Goal: Task Accomplishment & Management: Complete application form

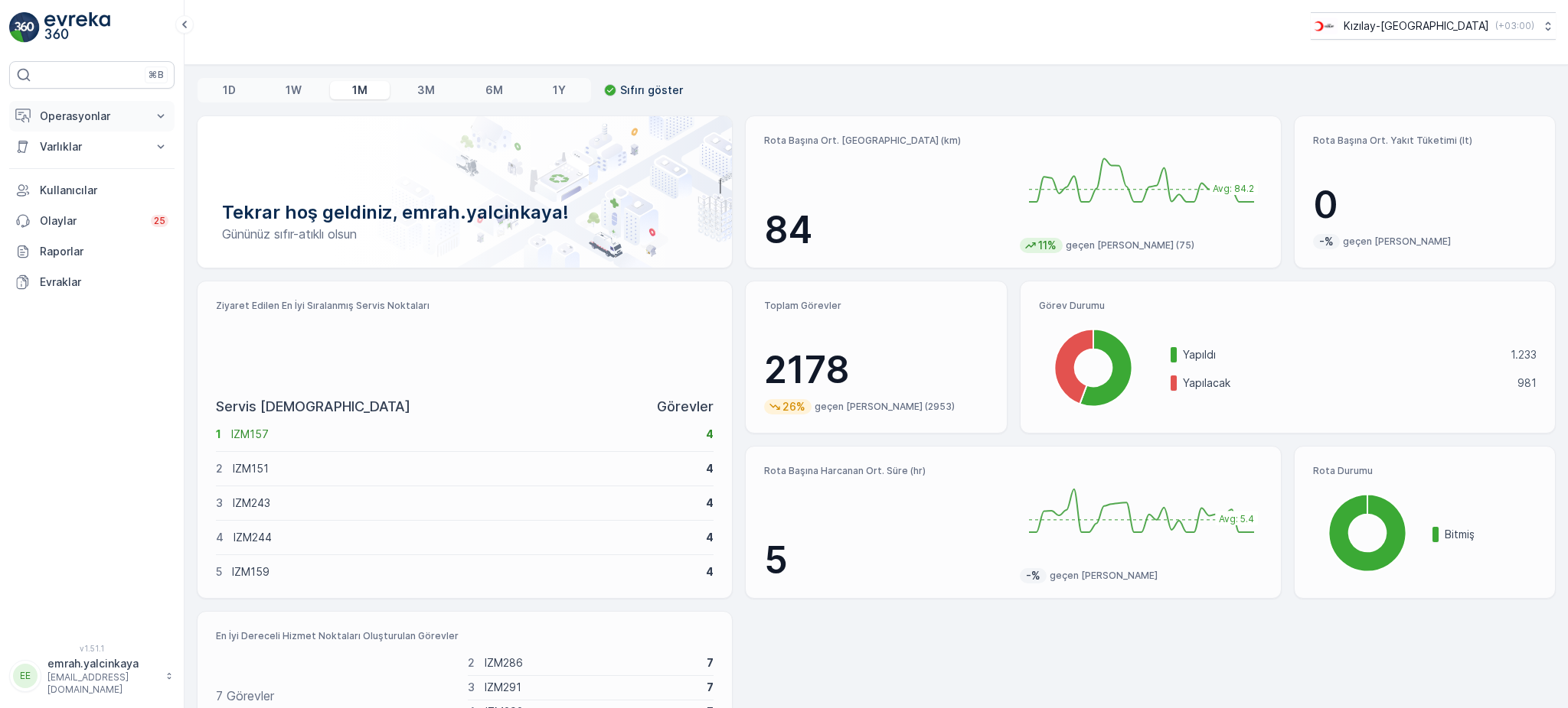
click at [90, 119] on p "Operasyonlar" at bounding box center [92, 116] width 104 height 15
click at [81, 183] on p "Rotalar & Görevler" at bounding box center [87, 185] width 95 height 15
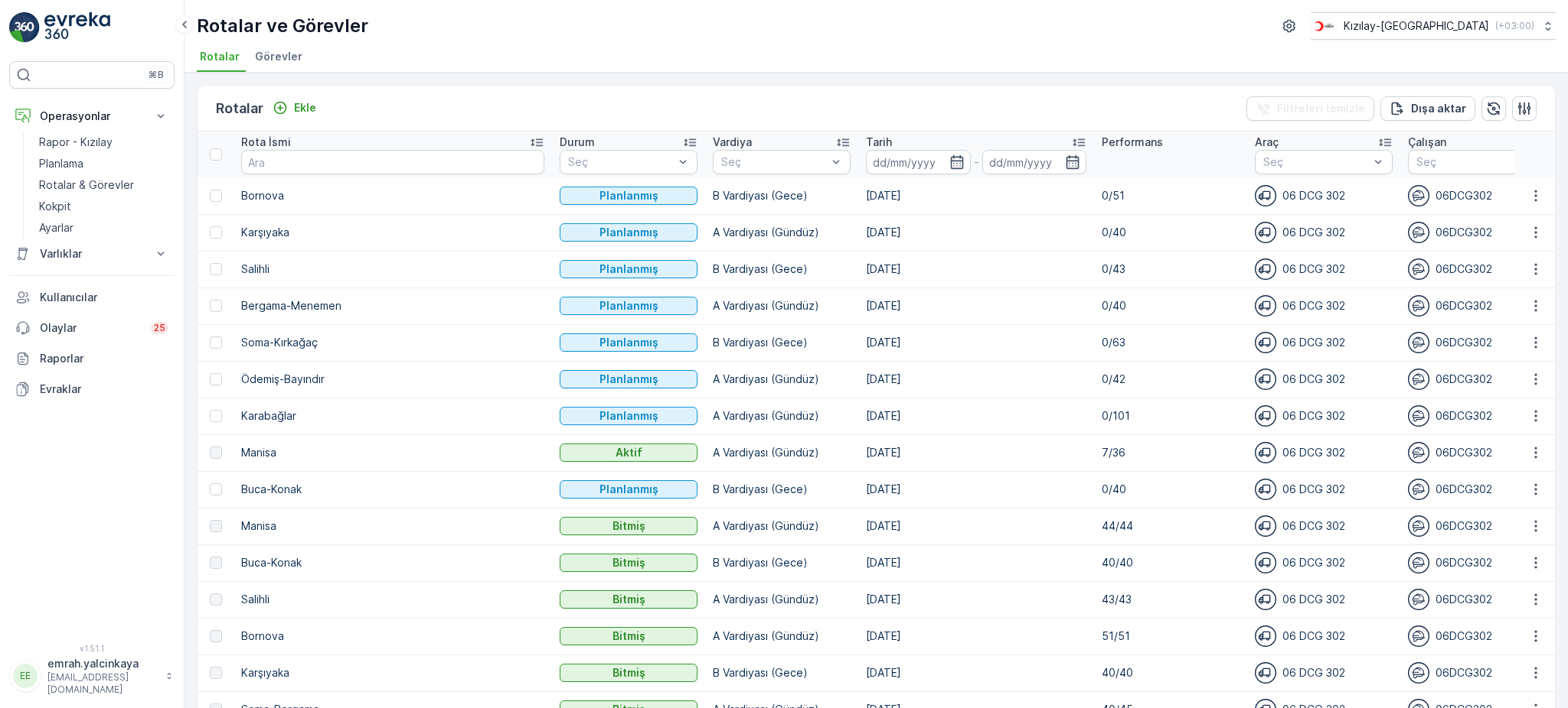
click at [858, 343] on td "[DATE]" at bounding box center [976, 343] width 236 height 36
click at [906, 340] on td "[DATE]" at bounding box center [976, 343] width 236 height 36
click at [858, 306] on td "[DATE]" at bounding box center [976, 305] width 236 height 36
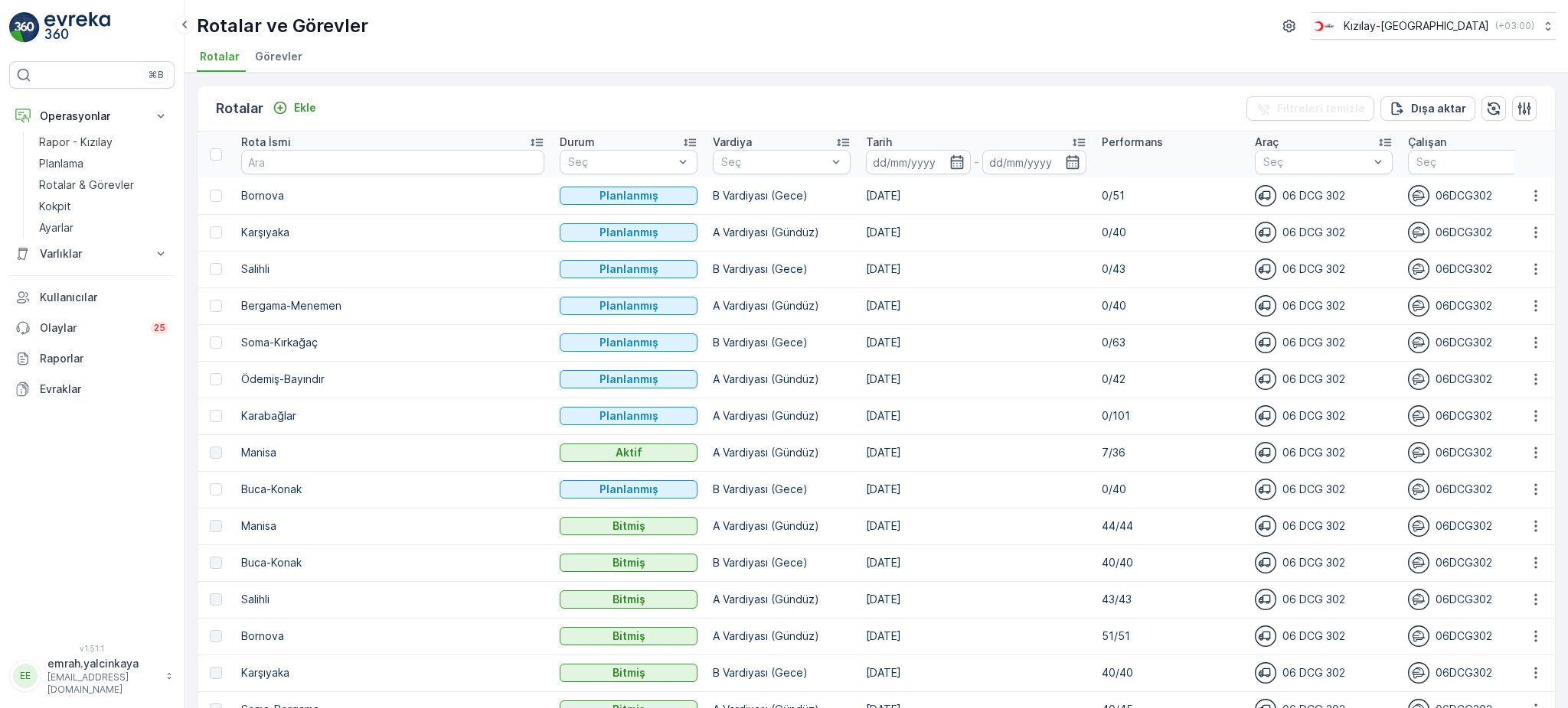
click at [705, 422] on td "A Vardiyası (Gündüz)" at bounding box center [781, 415] width 153 height 36
click at [311, 110] on p "Ekle" at bounding box center [305, 108] width 22 height 15
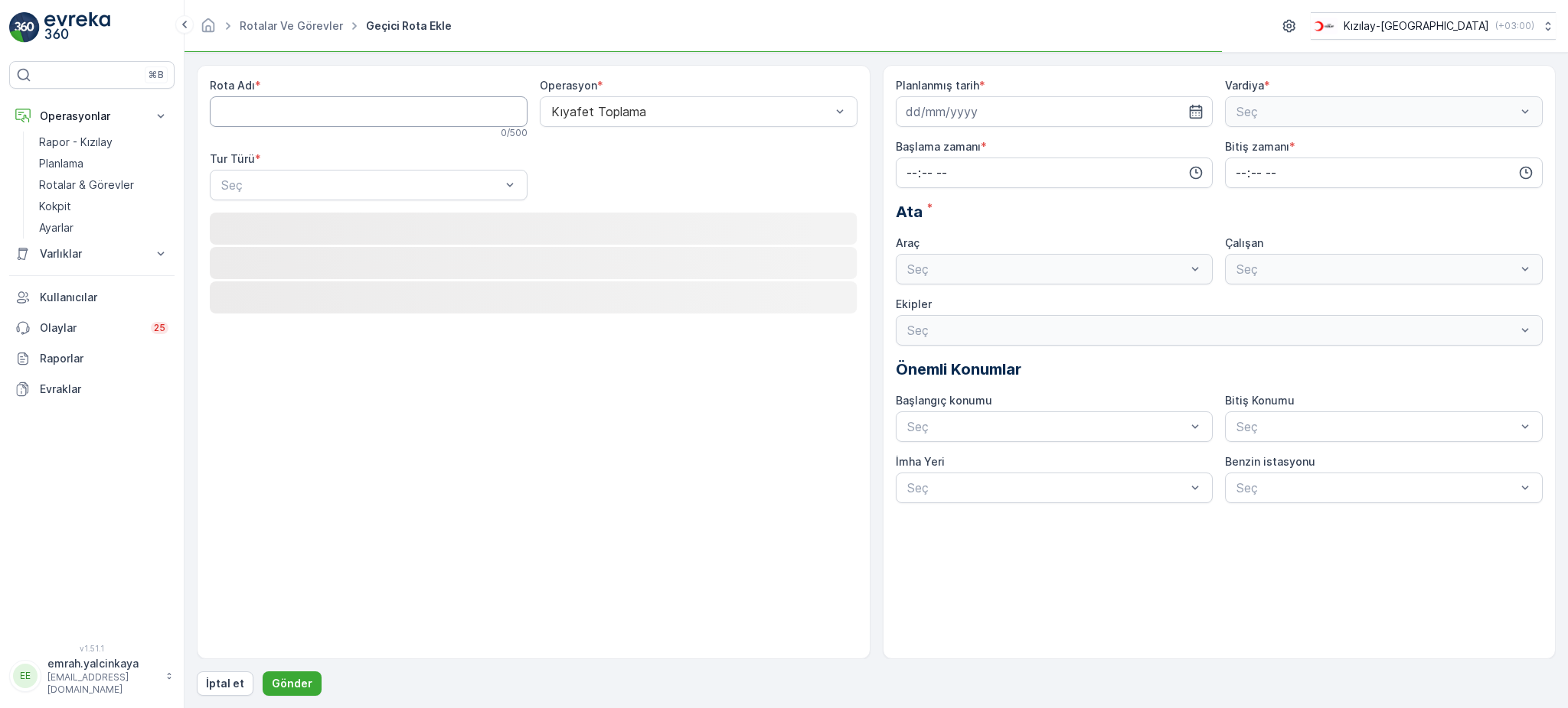
drag, startPoint x: 328, startPoint y: 117, endPoint x: 312, endPoint y: 122, distance: 16.8
click at [312, 122] on Adı "Rota Adı" at bounding box center [368, 112] width 317 height 31
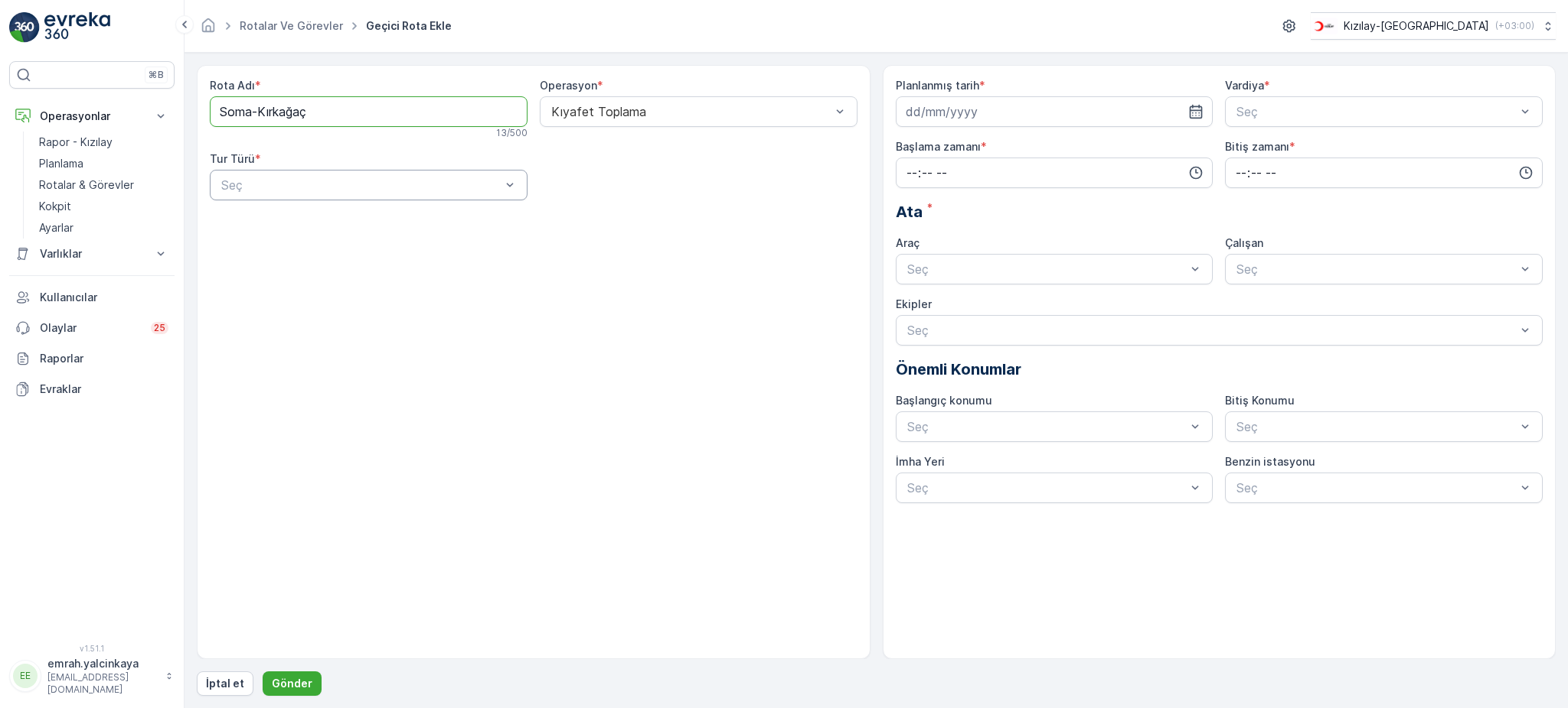
type Adı "Soma-Kırkağaç"
click at [455, 211] on div "Statik" at bounding box center [368, 222] width 317 height 26
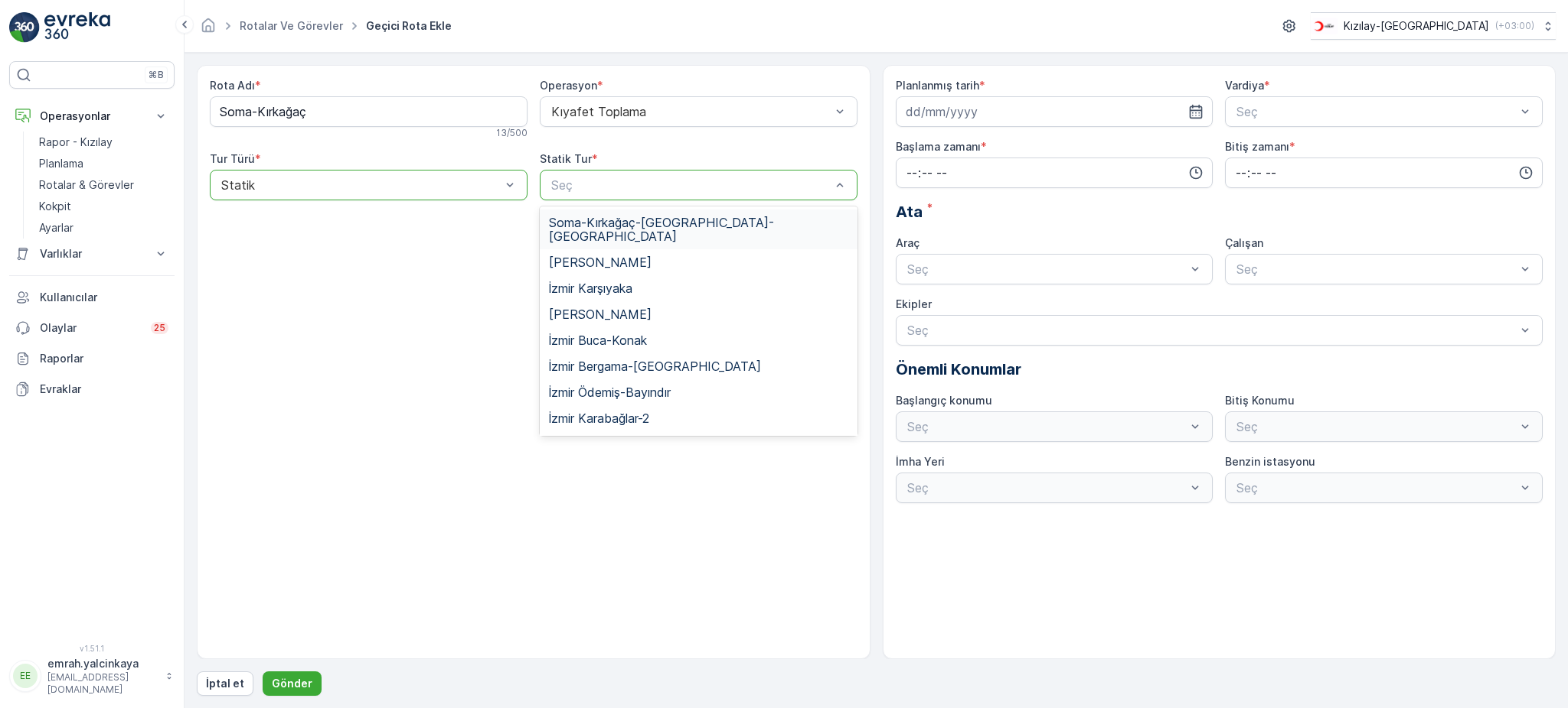
click at [610, 175] on div "Seç" at bounding box center [698, 185] width 317 height 31
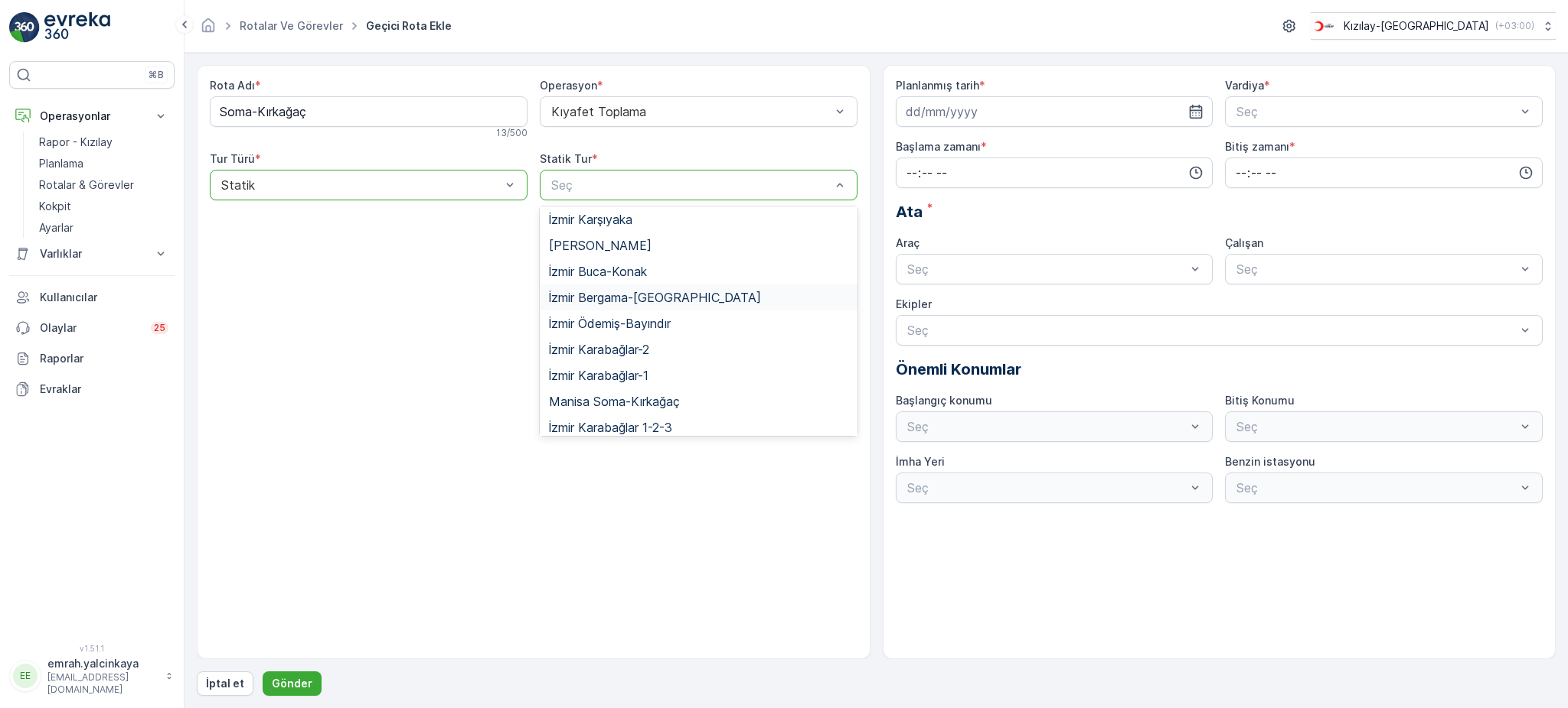
scroll to position [102, 0]
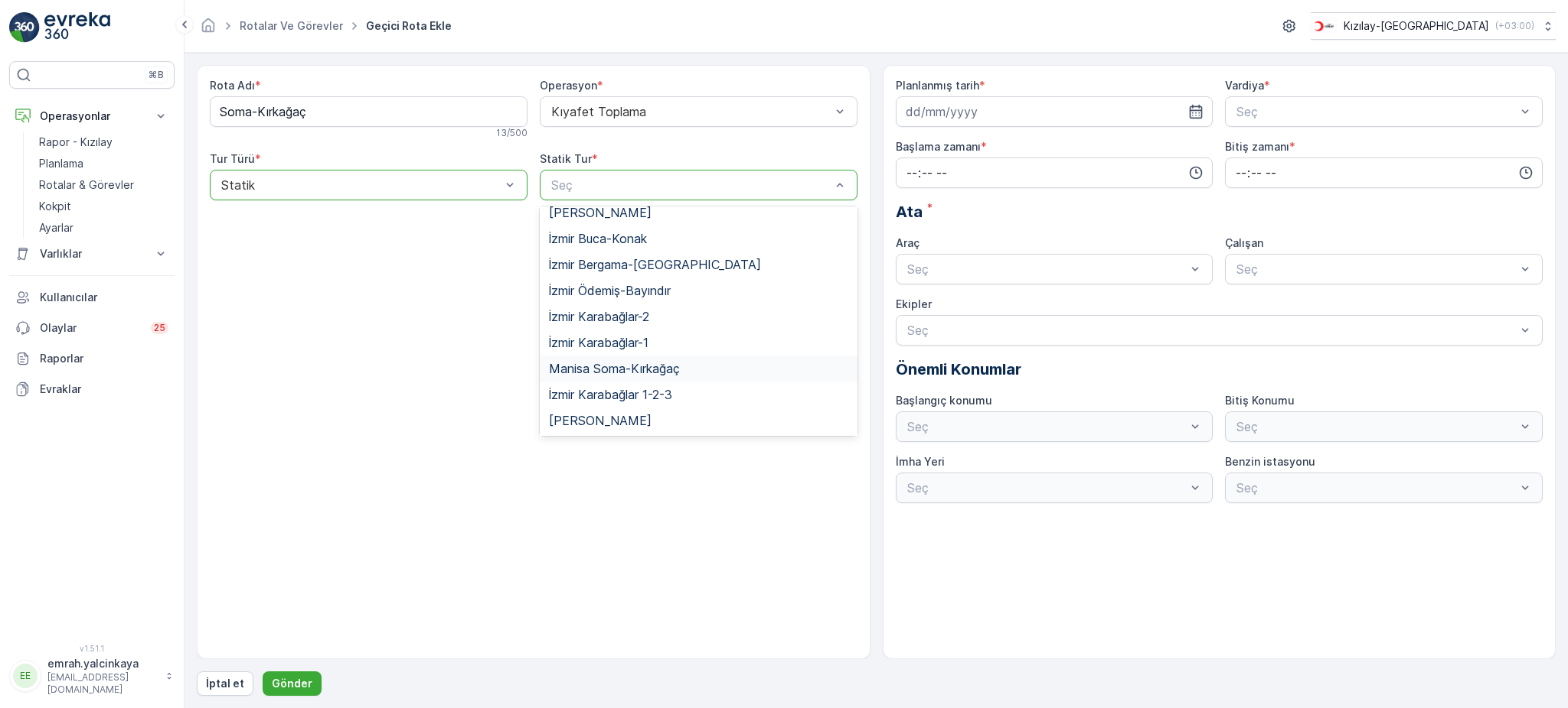
click at [715, 362] on div "Manisa Soma-Kırkağaç" at bounding box center [698, 369] width 300 height 14
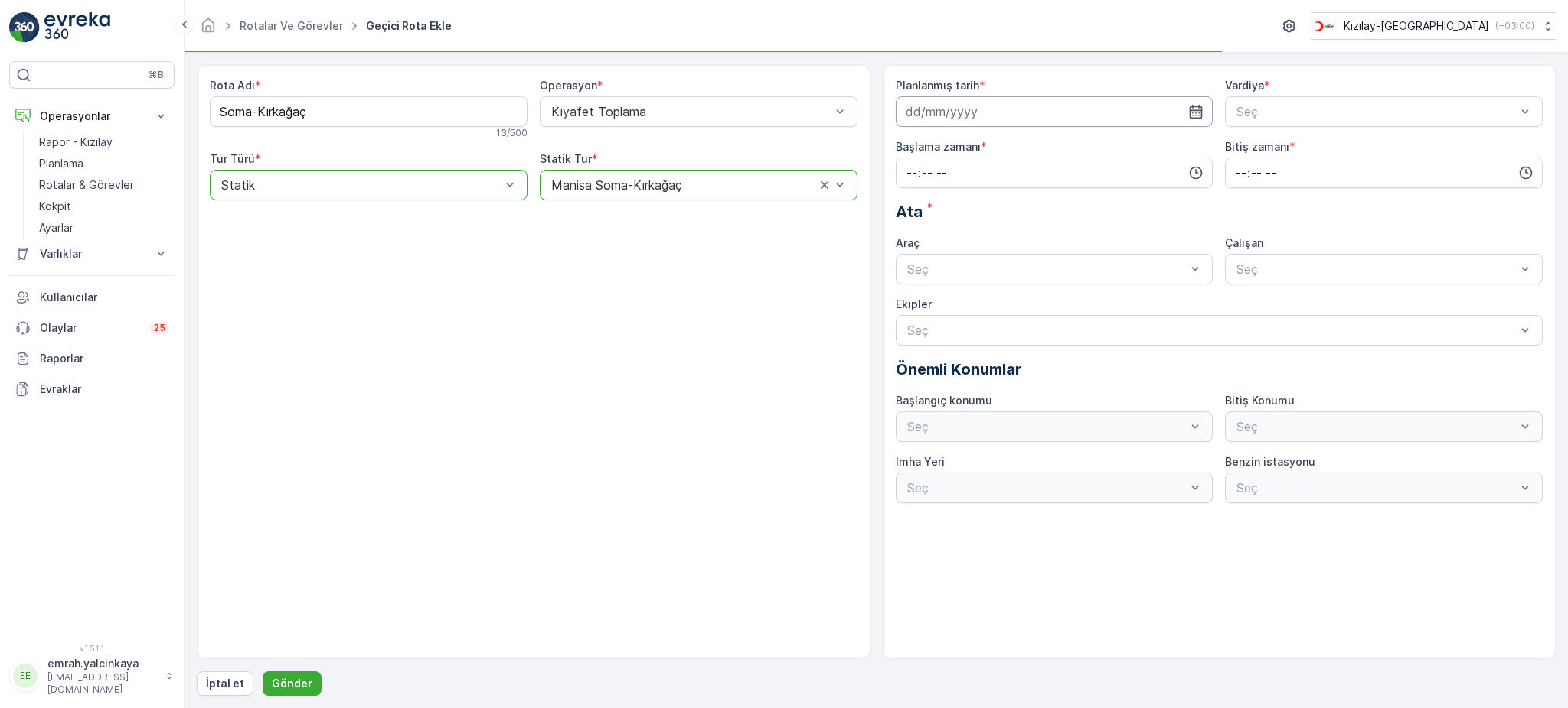
click at [993, 114] on input at bounding box center [1055, 112] width 317 height 31
click at [925, 273] on div "13" at bounding box center [921, 270] width 25 height 25
type input "[DATE]"
click at [1267, 121] on div "Seç" at bounding box center [1383, 112] width 317 height 31
click at [976, 176] on input "time" at bounding box center [1055, 173] width 317 height 31
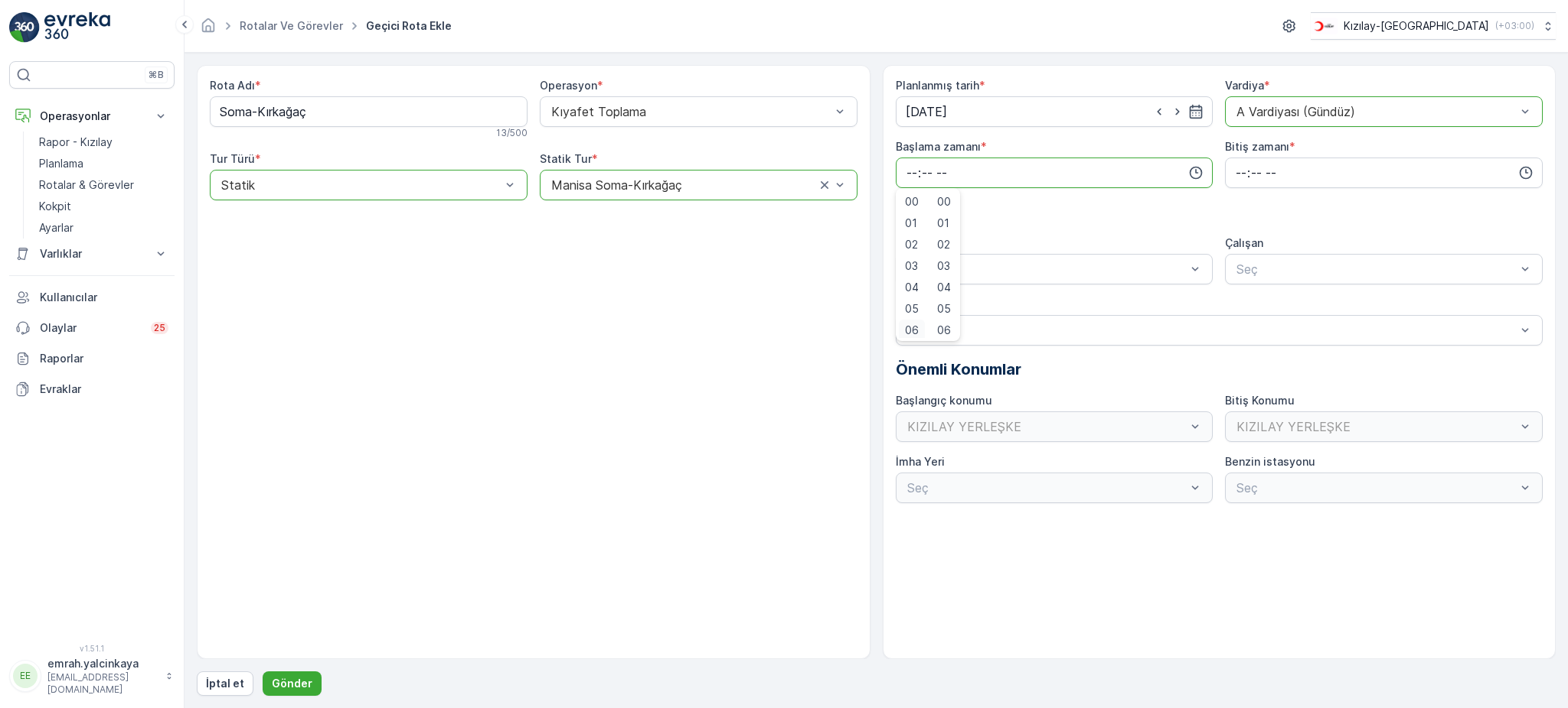
scroll to position [3, 0]
click at [911, 327] on span "06" at bounding box center [911, 327] width 14 height 15
type input "06:00"
click at [1241, 168] on input "time" at bounding box center [1383, 173] width 317 height 31
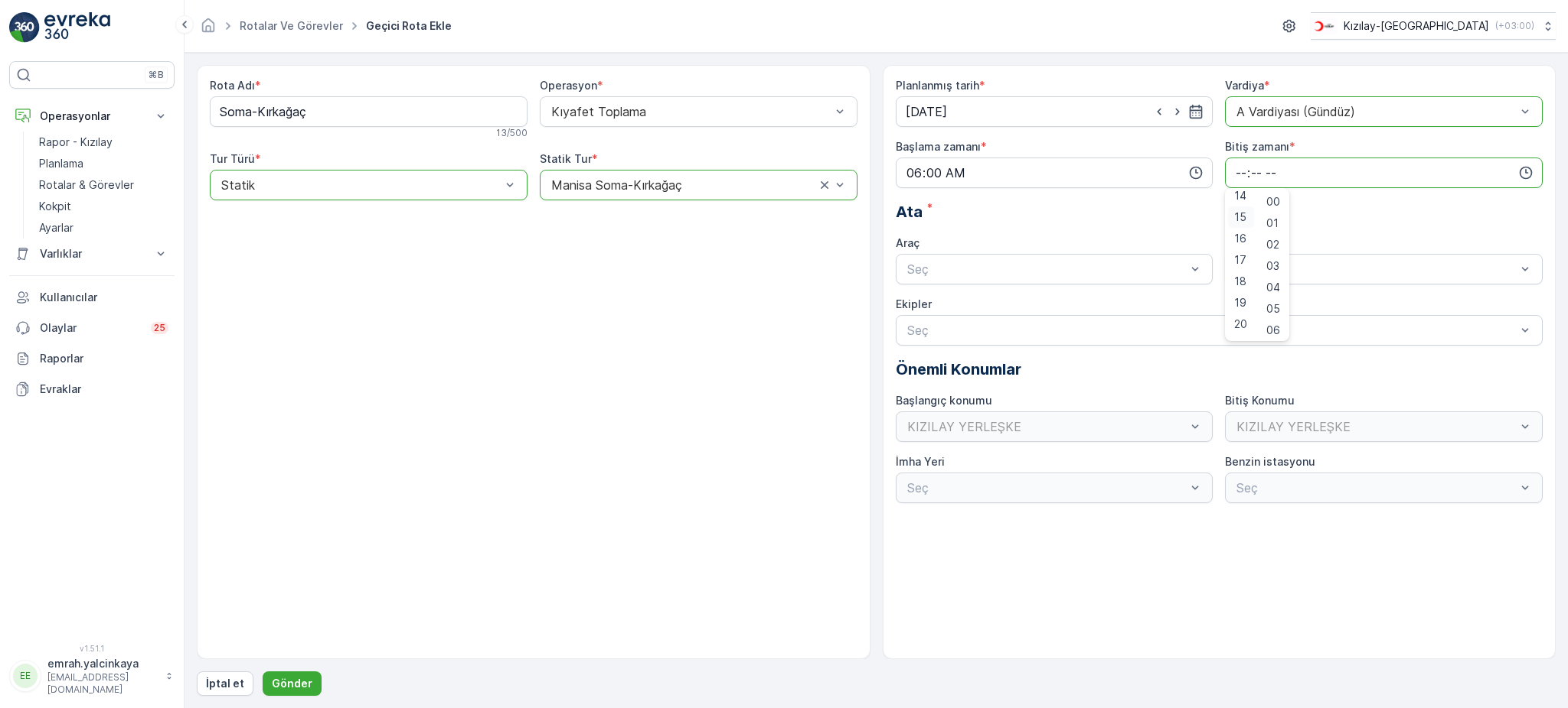
click at [1244, 218] on span "15" at bounding box center [1240, 217] width 12 height 15
type input "15:00"
click at [1034, 293] on div "06 DCG 302" at bounding box center [1055, 306] width 317 height 26
drag, startPoint x: 1263, startPoint y: 299, endPoint x: 1239, endPoint y: 307, distance: 25.3
click at [1263, 300] on span "06DCG302" at bounding box center [1266, 307] width 64 height 14
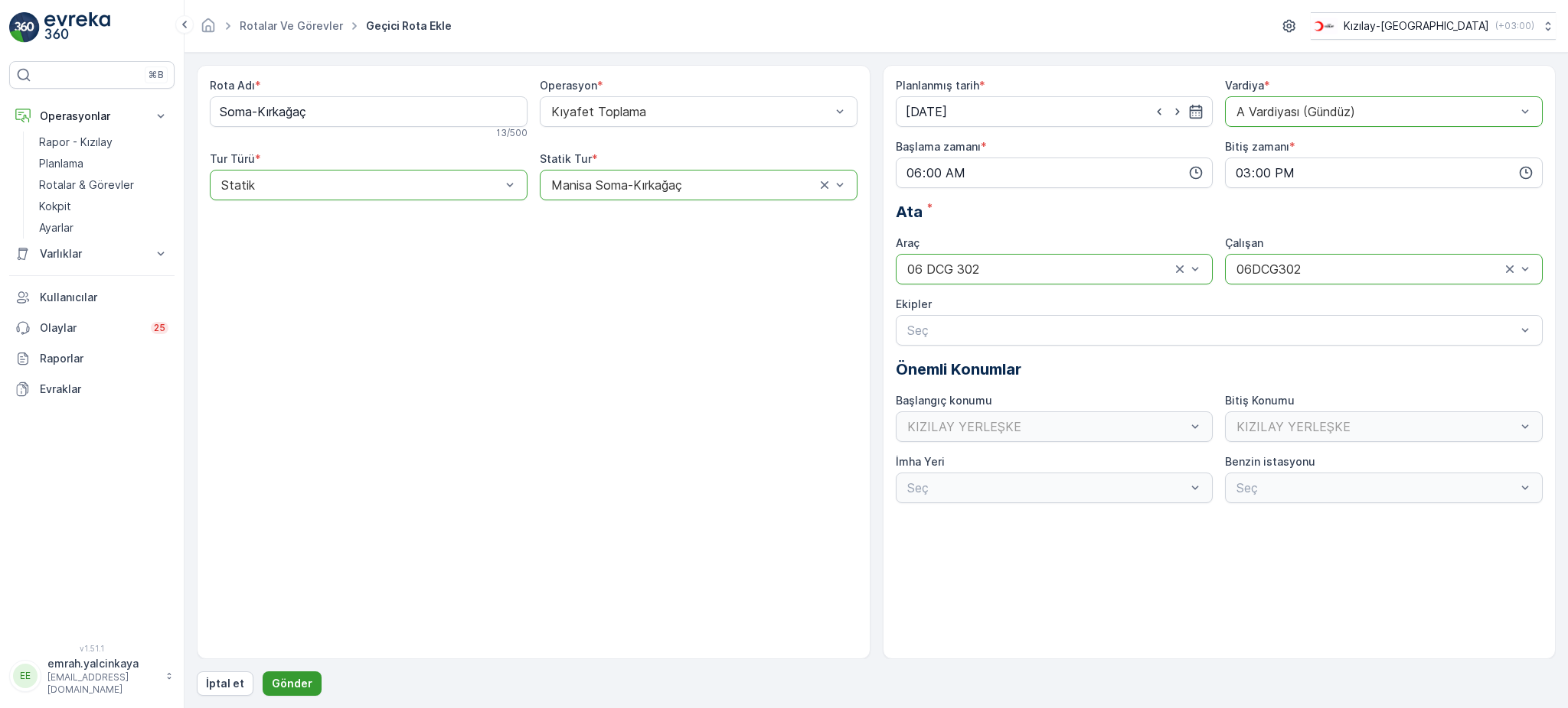
click at [277, 675] on button "Gönder" at bounding box center [291, 683] width 59 height 25
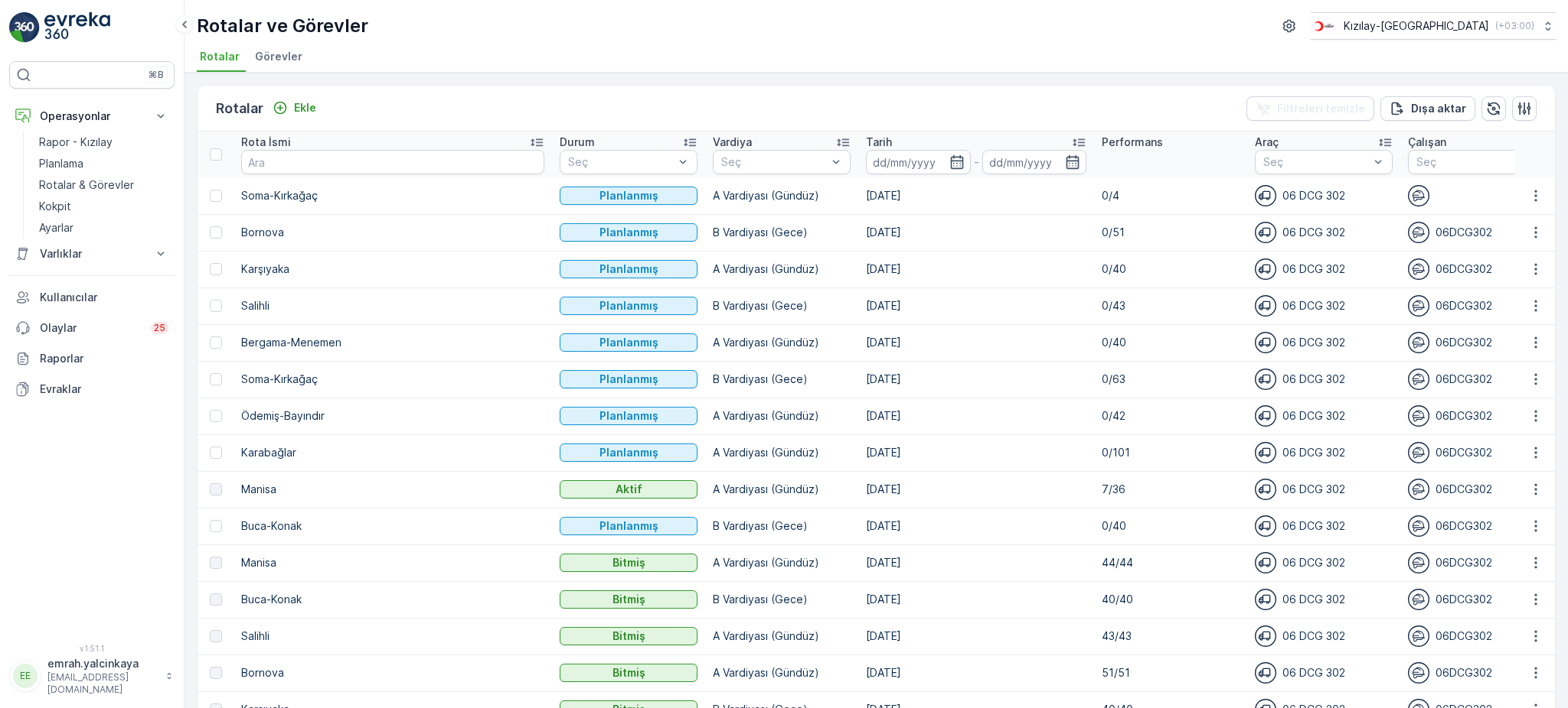
click at [858, 378] on td "[DATE]" at bounding box center [976, 379] width 236 height 36
click at [858, 304] on td "[DATE]" at bounding box center [976, 305] width 236 height 36
click at [245, 304] on p "Salihli" at bounding box center [392, 306] width 303 height 15
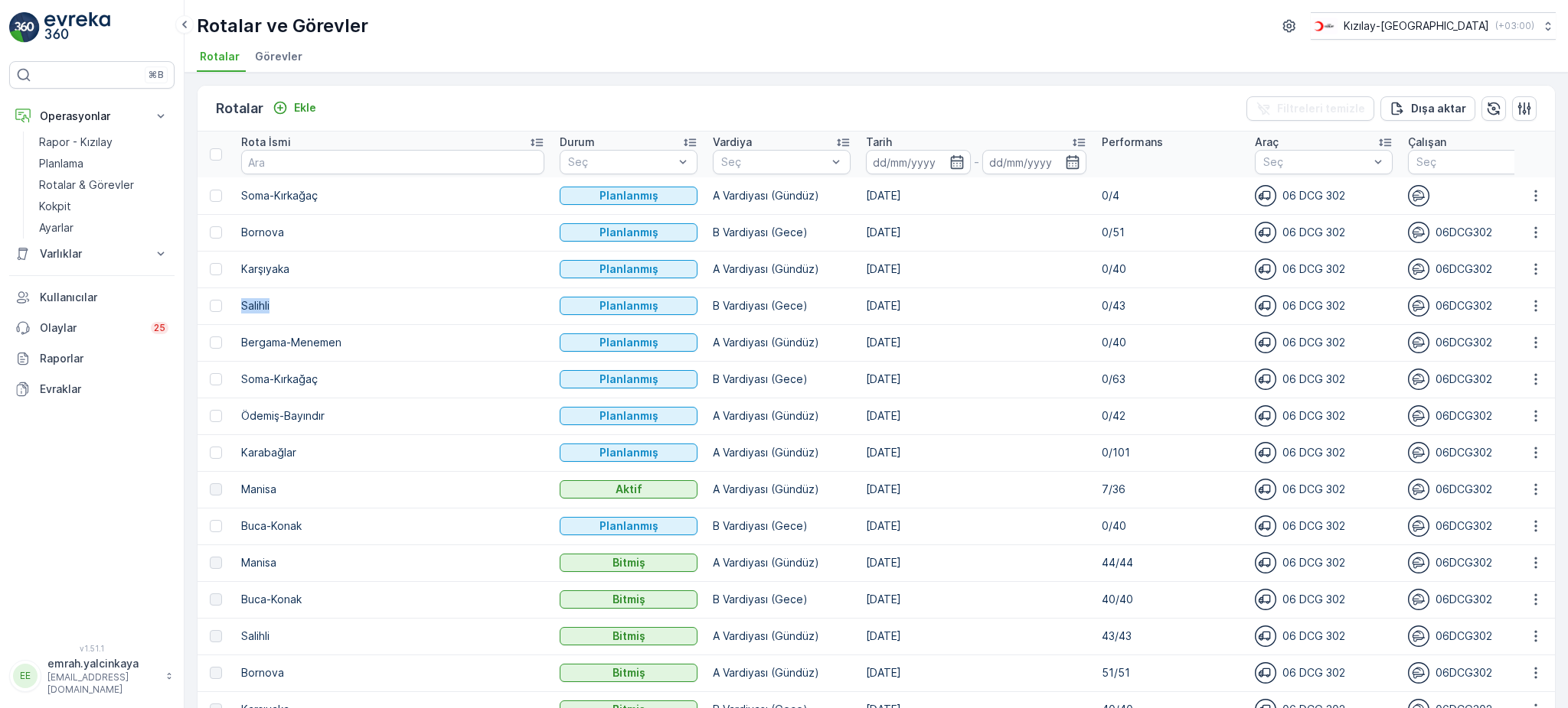
click at [245, 304] on p "Salihli" at bounding box center [392, 306] width 303 height 15
copy p "Salihli"
click at [312, 104] on p "Ekle" at bounding box center [305, 108] width 22 height 15
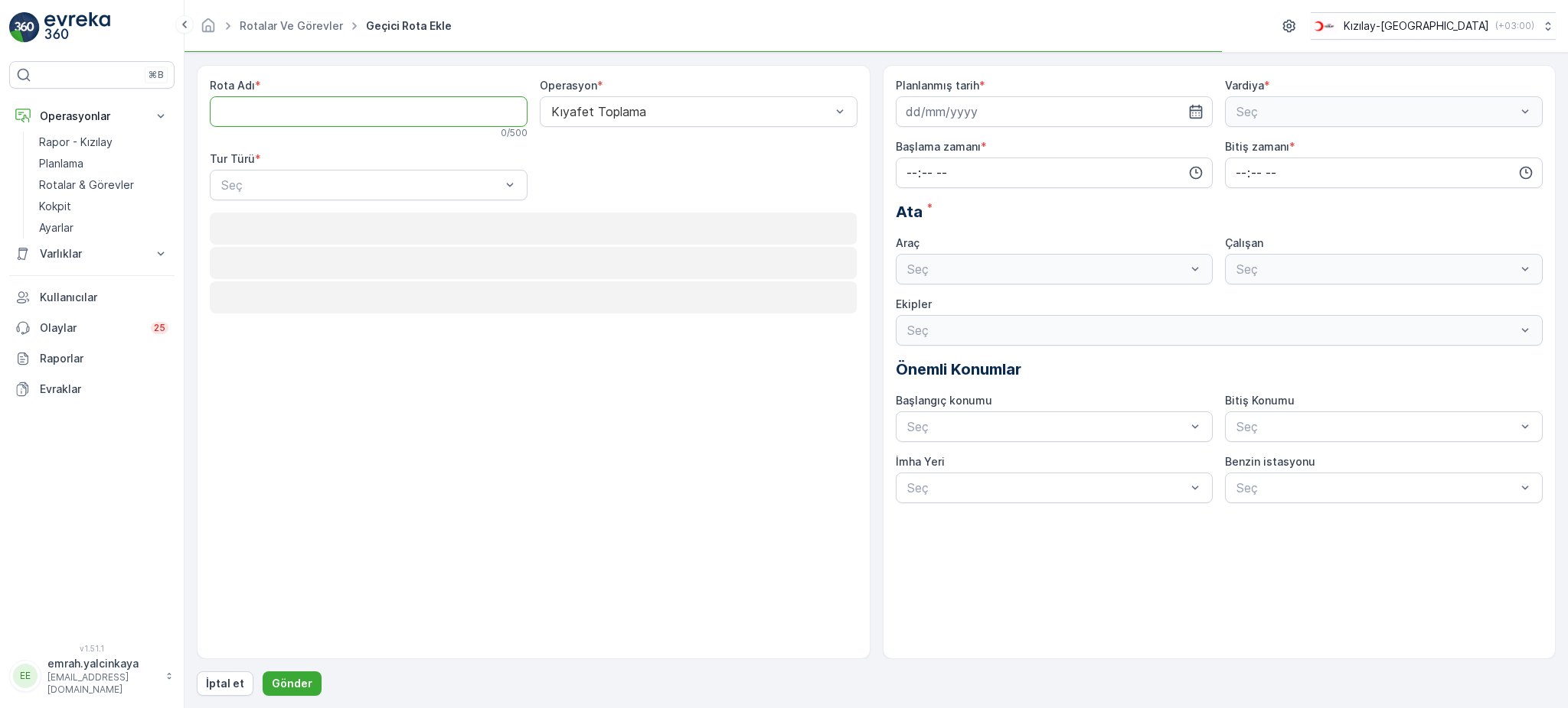
click at [364, 124] on Adı "Rota Adı" at bounding box center [368, 112] width 317 height 31
paste Adı "Salihli"
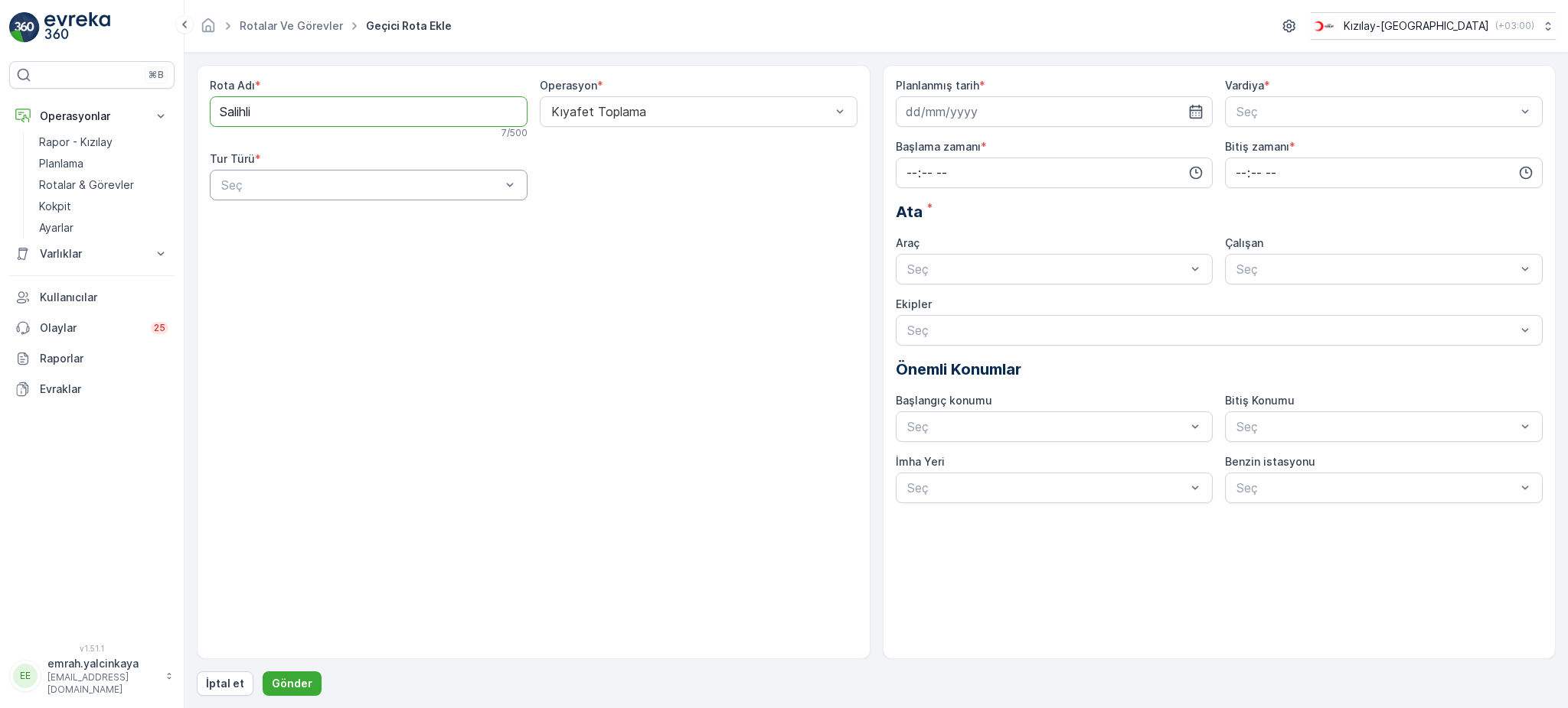
type Adı "Salihli"
click at [429, 219] on div "Statik" at bounding box center [368, 222] width 300 height 14
click at [579, 199] on div "Seç" at bounding box center [698, 185] width 317 height 31
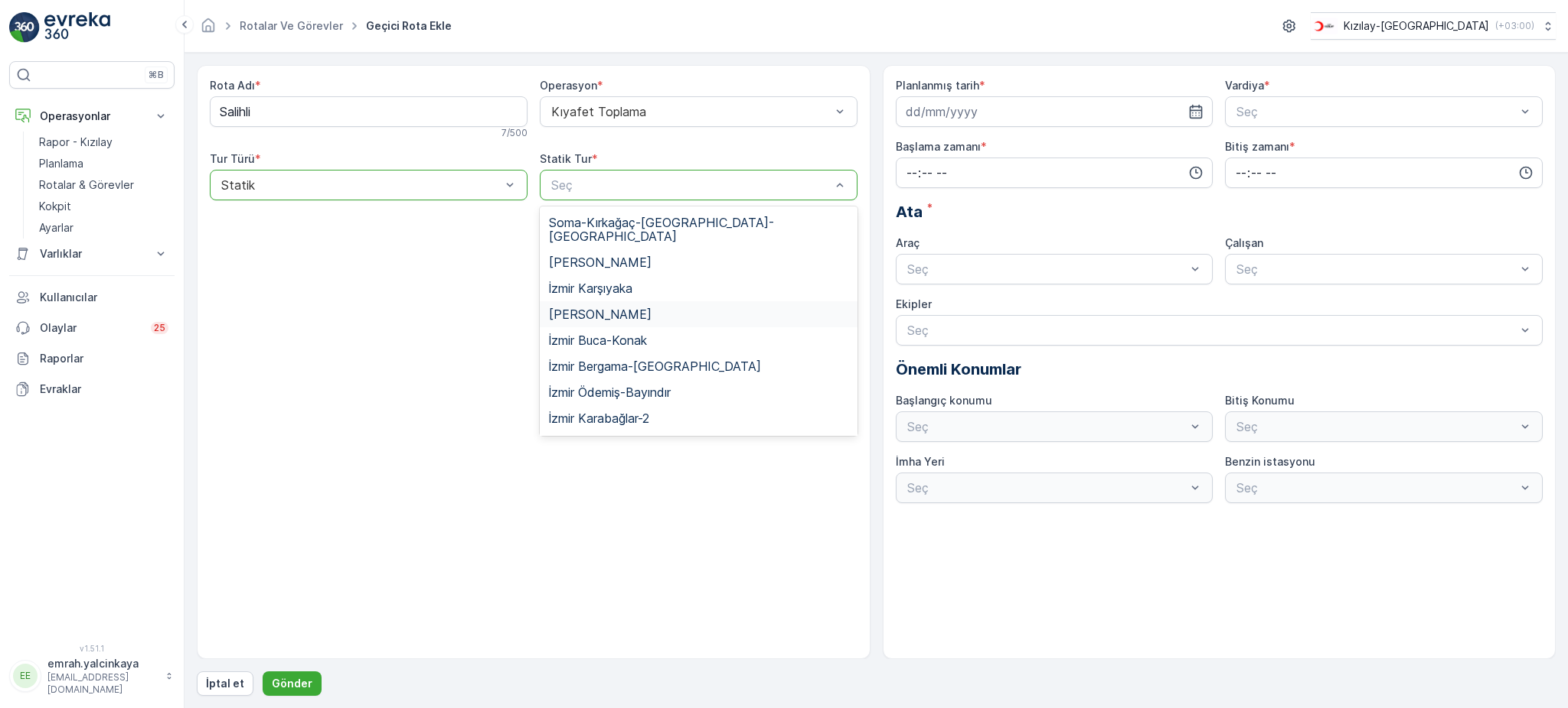
click at [627, 308] on div "Manisa Salihli" at bounding box center [698, 315] width 300 height 14
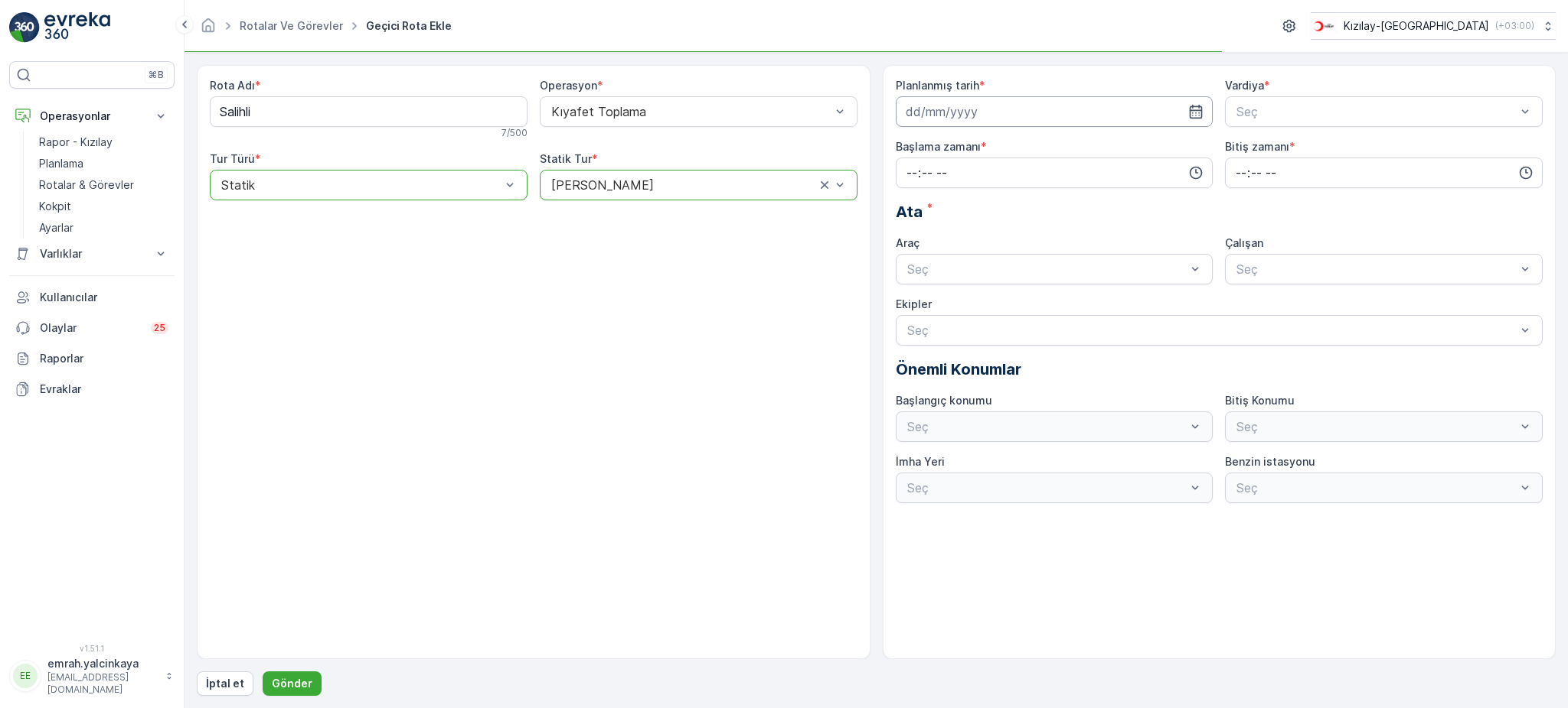
click at [1000, 112] on input at bounding box center [1055, 112] width 317 height 31
click at [956, 270] on div "14" at bounding box center [948, 270] width 25 height 25
type input "[DATE]"
click at [1257, 145] on span "A Vardiyası (Gündüz)" at bounding box center [1293, 149] width 119 height 14
click at [1072, 176] on input "time" at bounding box center [1055, 173] width 317 height 31
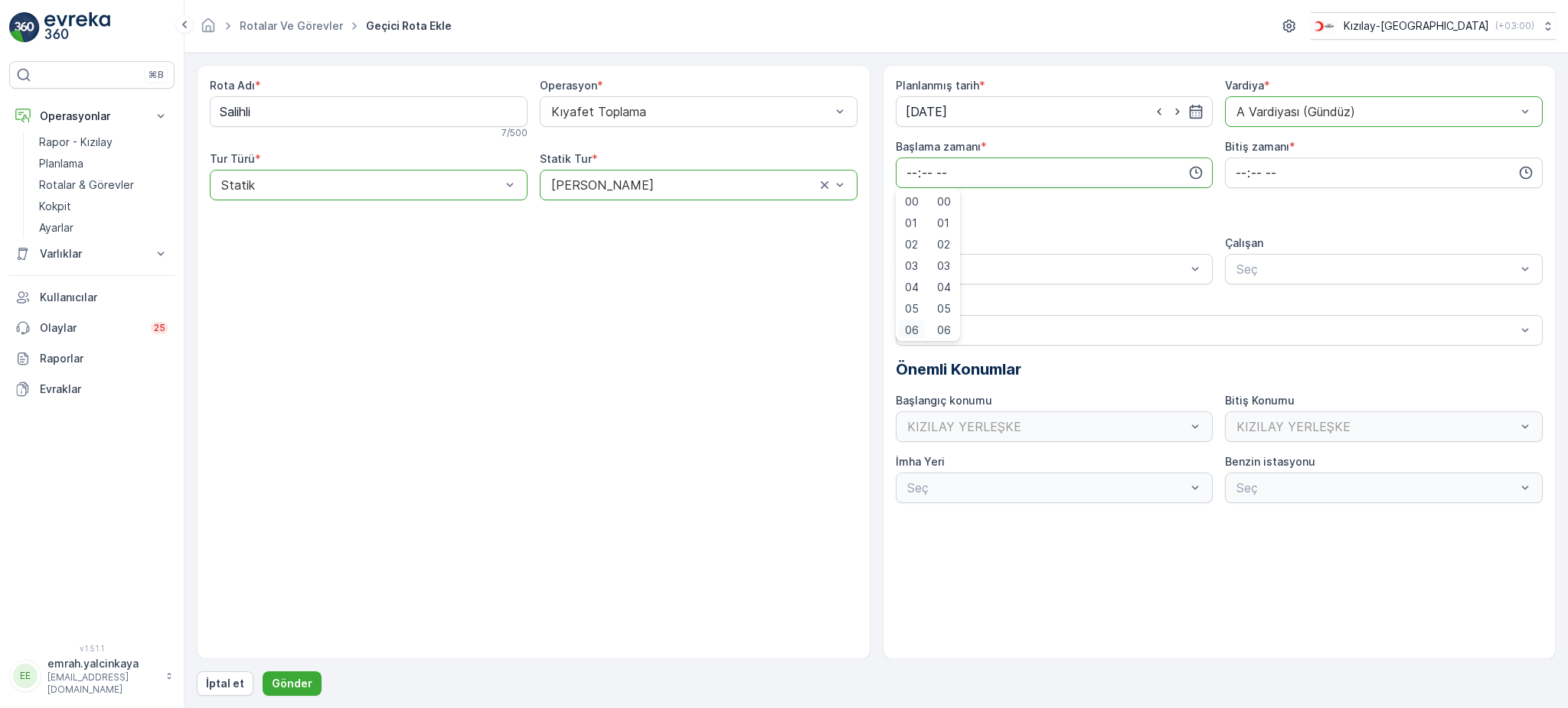
scroll to position [3, 0]
click at [909, 327] on span "06" at bounding box center [911, 327] width 14 height 15
type input "06:00"
click at [1239, 170] on input "time" at bounding box center [1383, 173] width 317 height 31
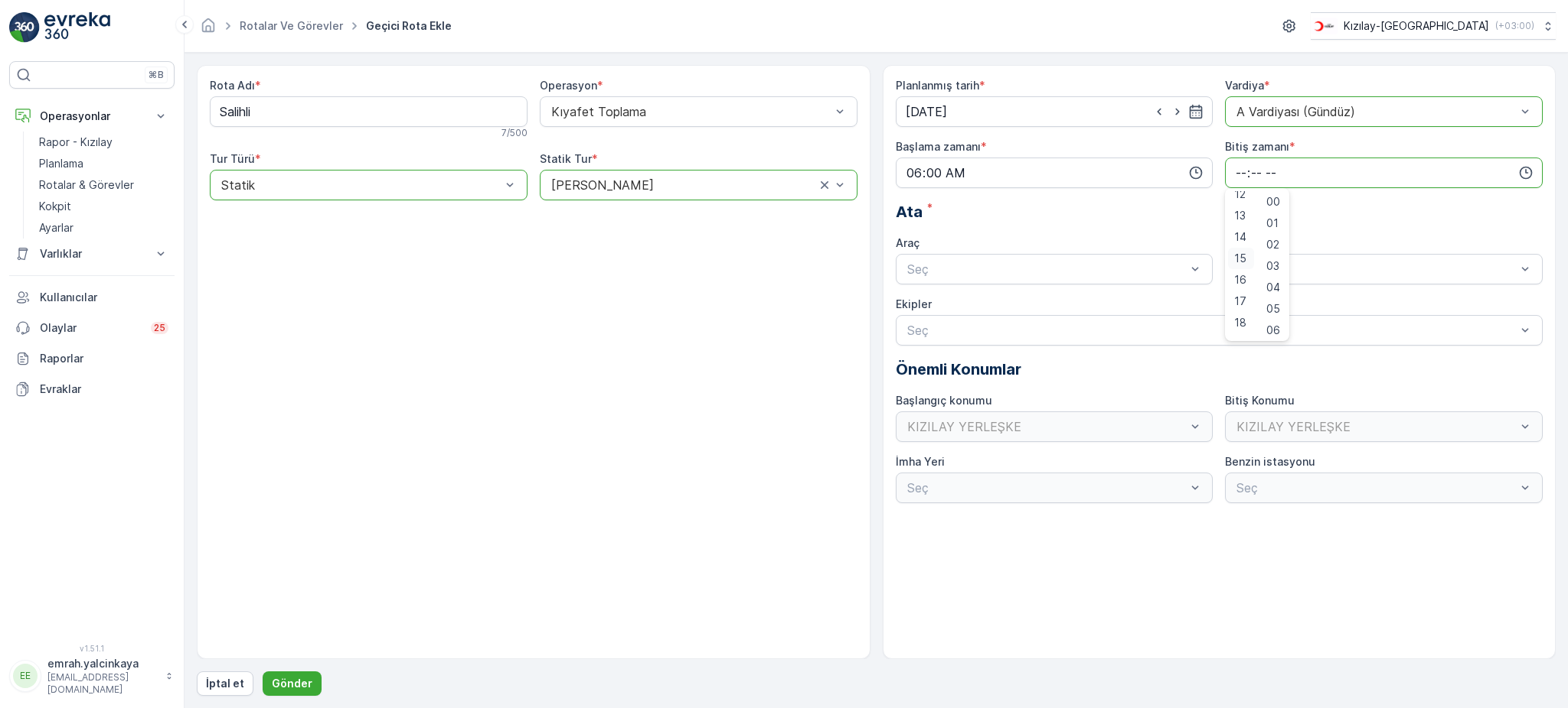
click at [1245, 259] on div "15" at bounding box center [1240, 258] width 26 height 21
type input "15:00"
drag, startPoint x: 1022, startPoint y: 304, endPoint x: 1129, endPoint y: 280, distance: 109.7
click at [1022, 302] on div "06 DCG 302" at bounding box center [1054, 307] width 300 height 14
click at [1280, 291] on div "Planlanmış tarih * 14.10.2025 Vardiya * option A Vardiyası (Gündüz), selected. …" at bounding box center [1219, 291] width 647 height 426
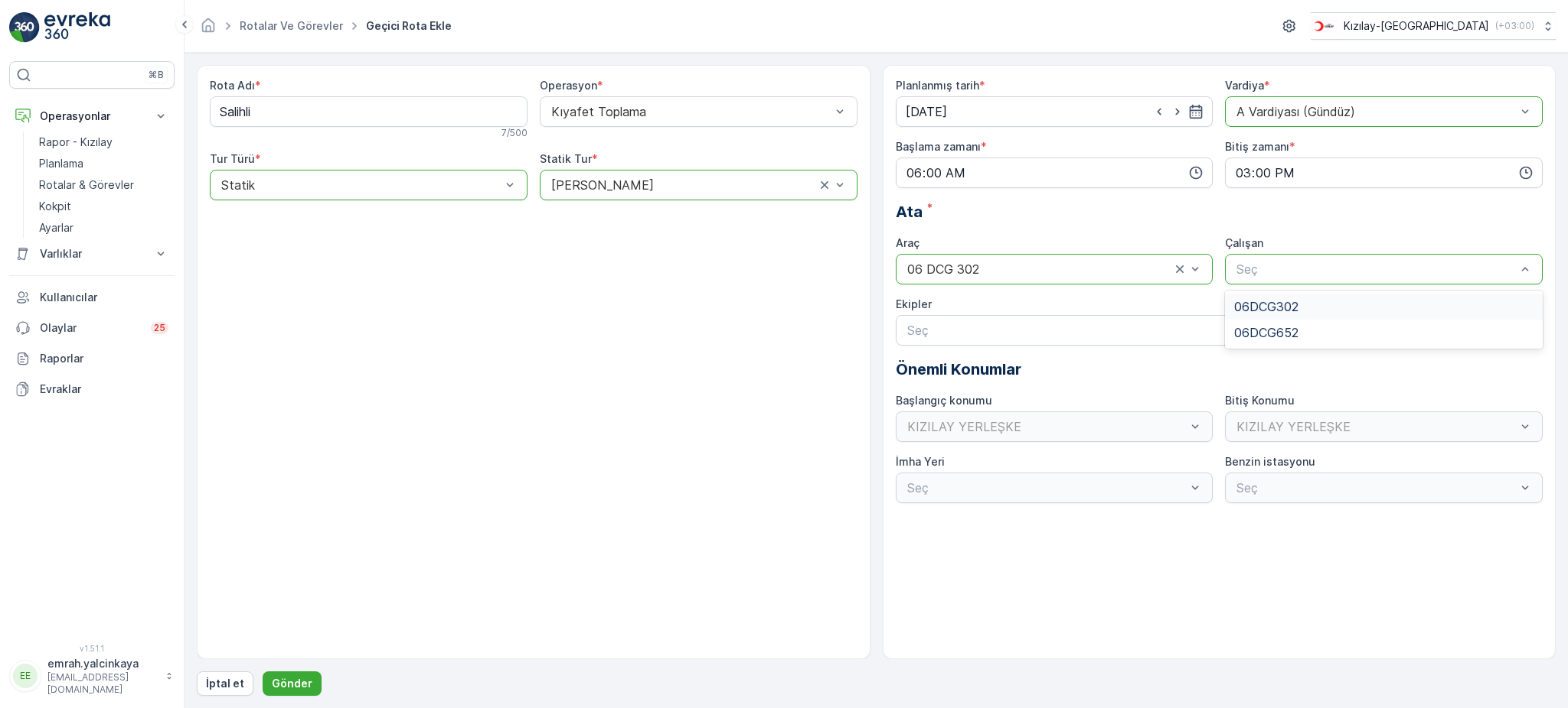
drag, startPoint x: 1263, startPoint y: 301, endPoint x: 981, endPoint y: 356, distance: 287.3
click at [1263, 300] on span "06DCG302" at bounding box center [1266, 307] width 64 height 14
click at [285, 679] on p "Gönder" at bounding box center [292, 683] width 41 height 15
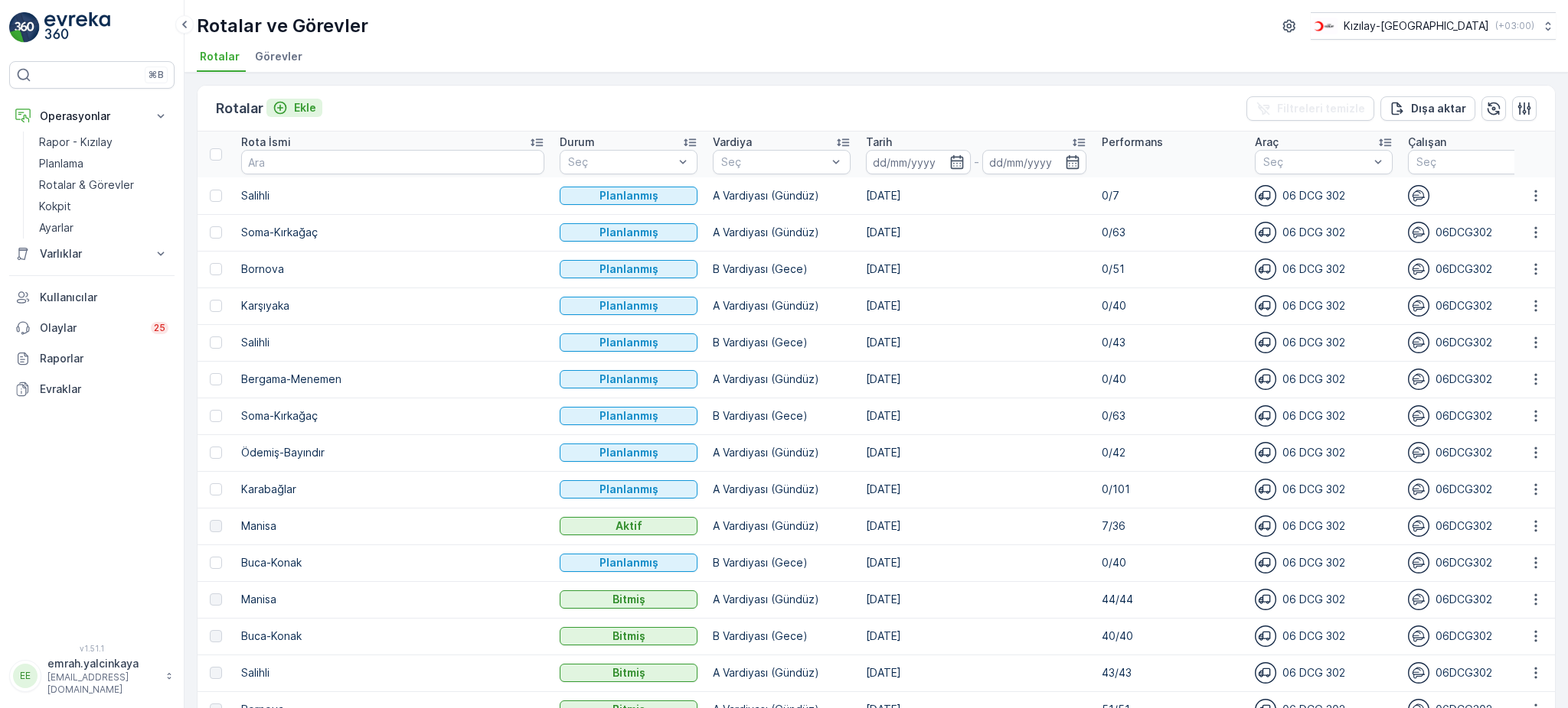
click at [289, 111] on div "Ekle" at bounding box center [294, 108] width 43 height 15
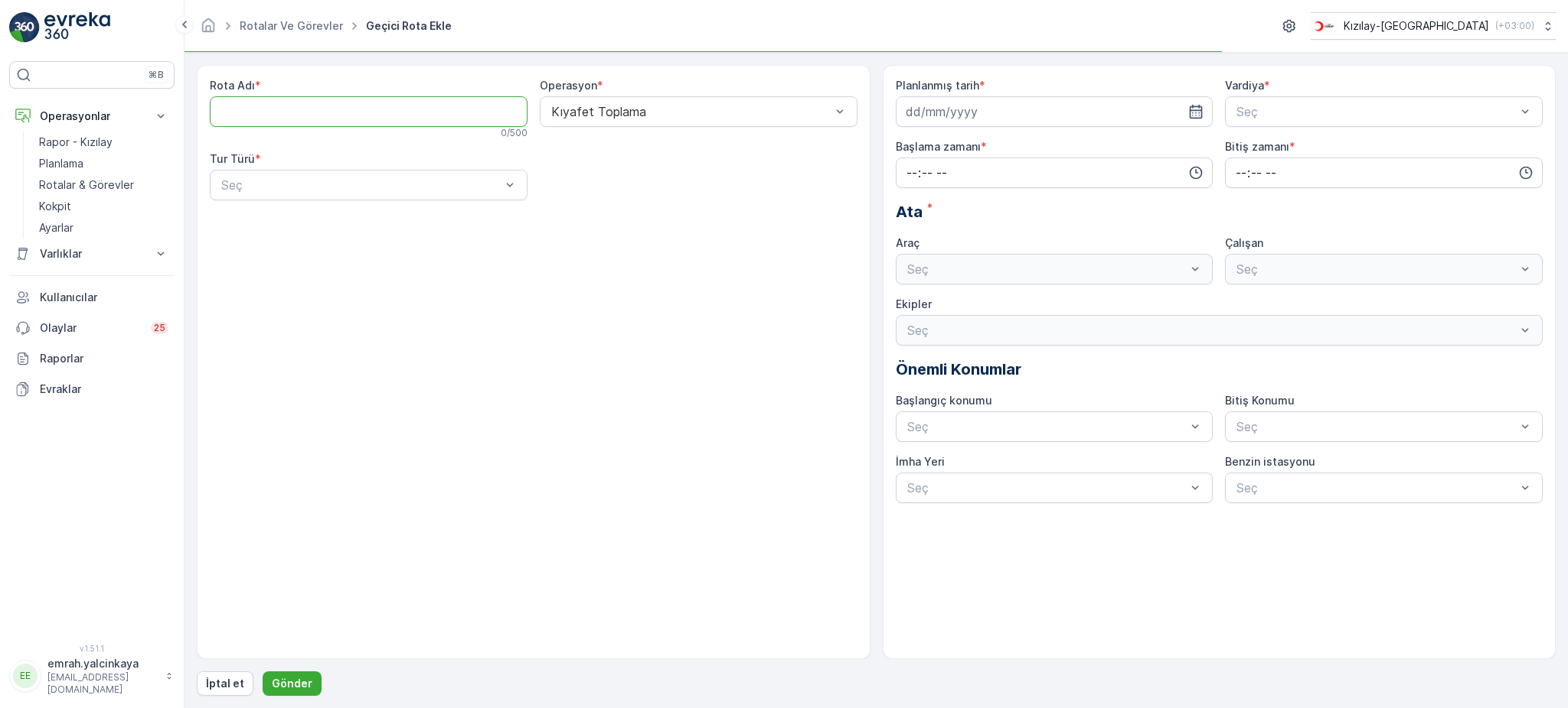
click at [289, 117] on Adı "Rota Adı" at bounding box center [368, 112] width 317 height 31
type Adı "Şehzadeler"
click at [292, 212] on div "Statik" at bounding box center [368, 222] width 317 height 26
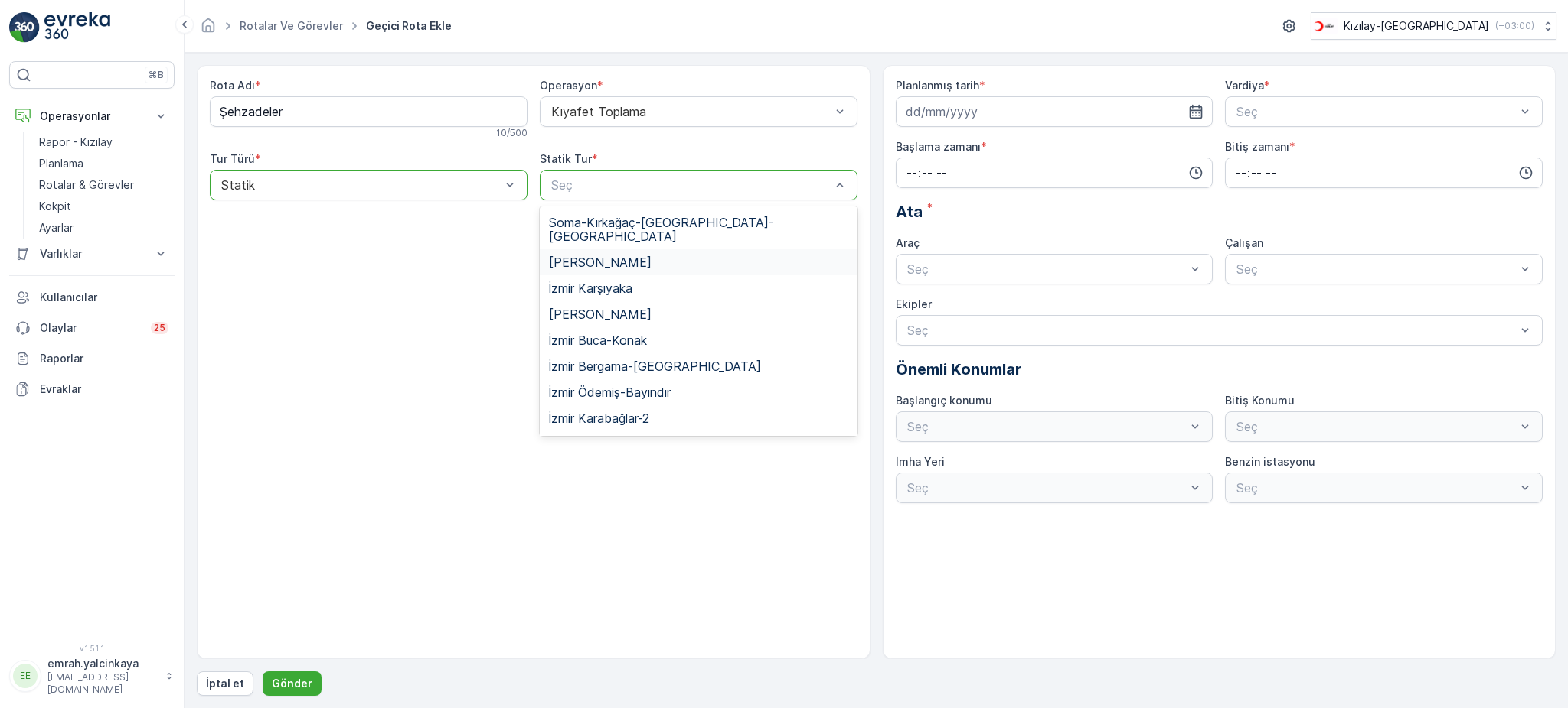
click at [646, 255] on span "Manisa Şehzadeler" at bounding box center [600, 262] width 103 height 14
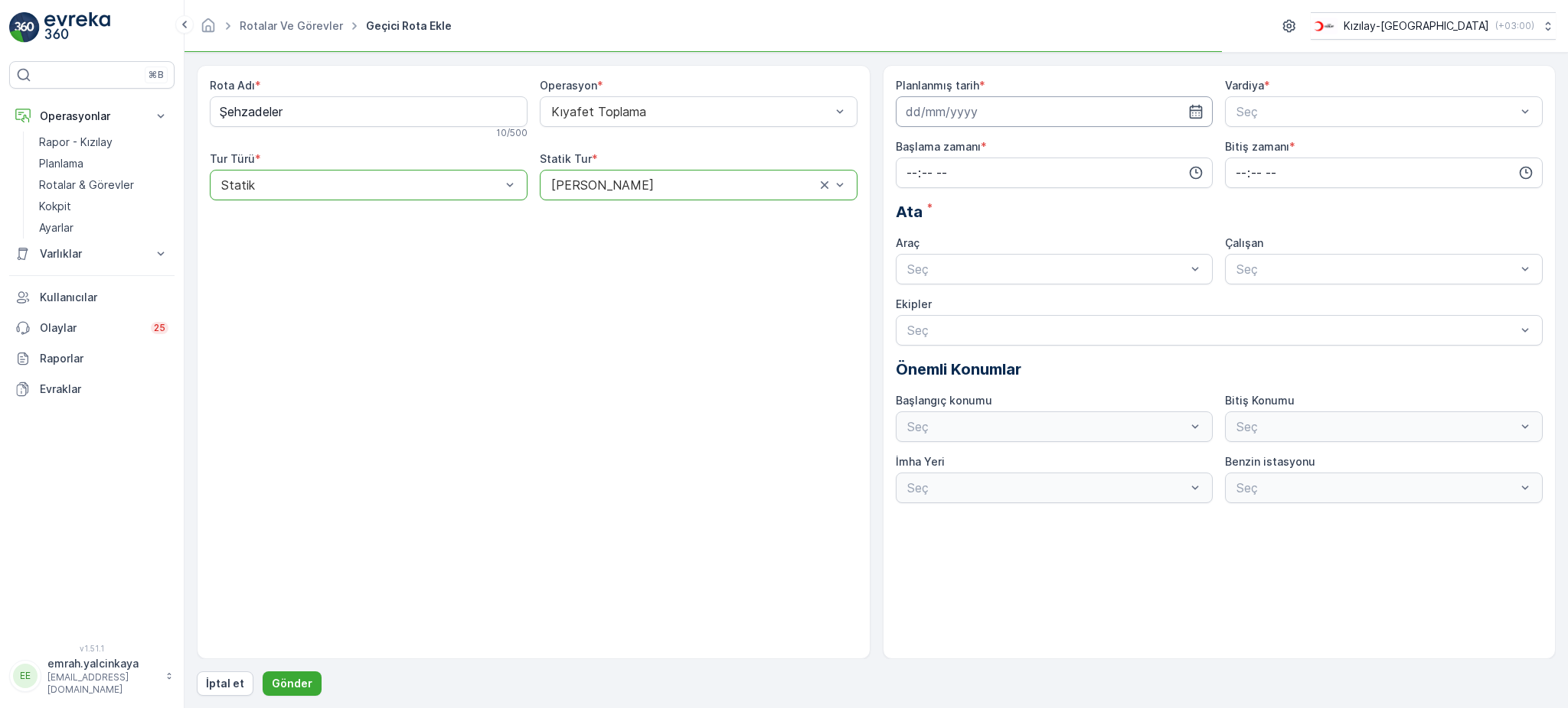
click at [941, 112] on input at bounding box center [1055, 112] width 317 height 31
click at [922, 266] on div "13" at bounding box center [921, 270] width 25 height 25
type input "[DATE]"
click at [1260, 122] on div "Seç" at bounding box center [1383, 112] width 317 height 31
click at [1263, 176] on span "B Vardiyası (Gece)" at bounding box center [1286, 175] width 105 height 14
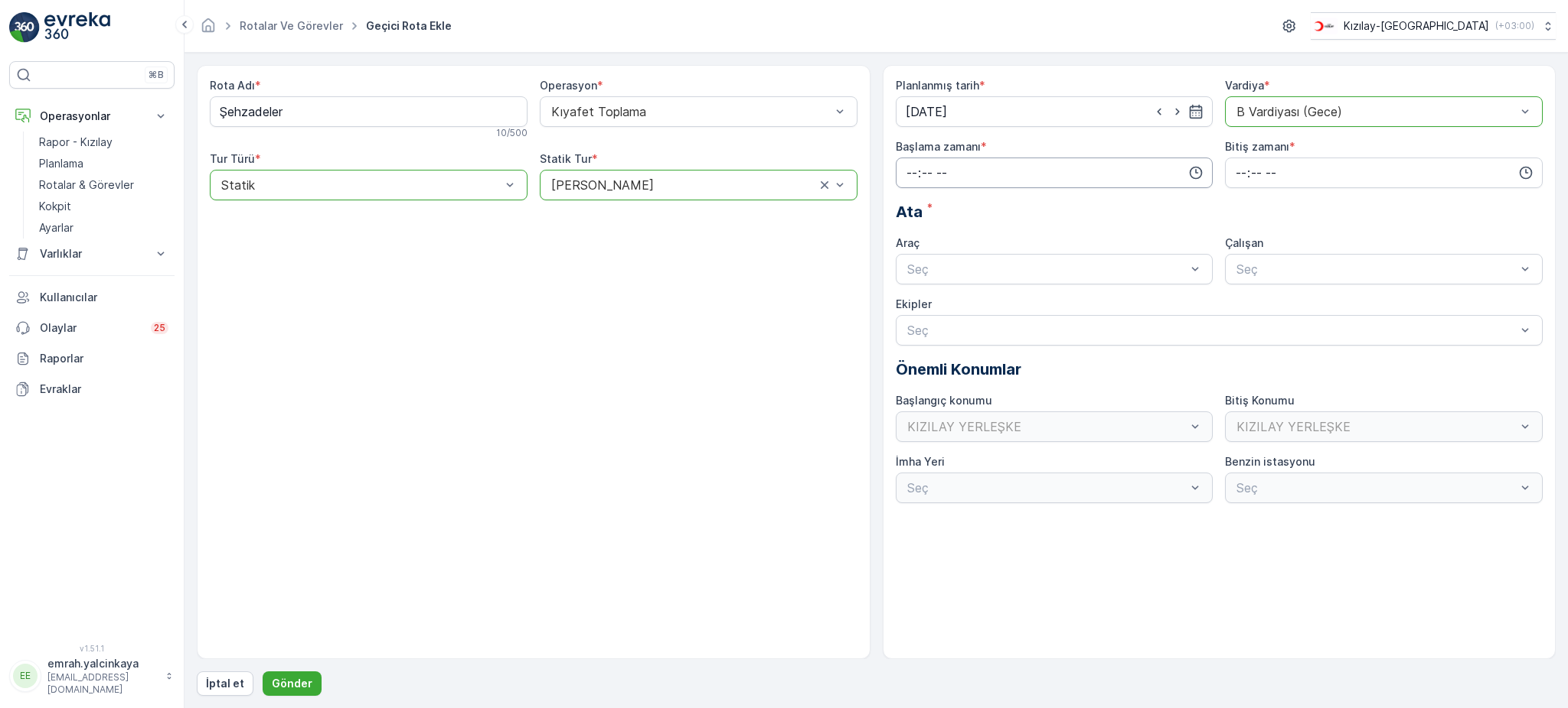
click at [1038, 168] on input "time" at bounding box center [1055, 173] width 317 height 31
drag, startPoint x: 909, startPoint y: 292, endPoint x: 935, endPoint y: 279, distance: 29.1
click at [909, 291] on span "15" at bounding box center [910, 295] width 12 height 15
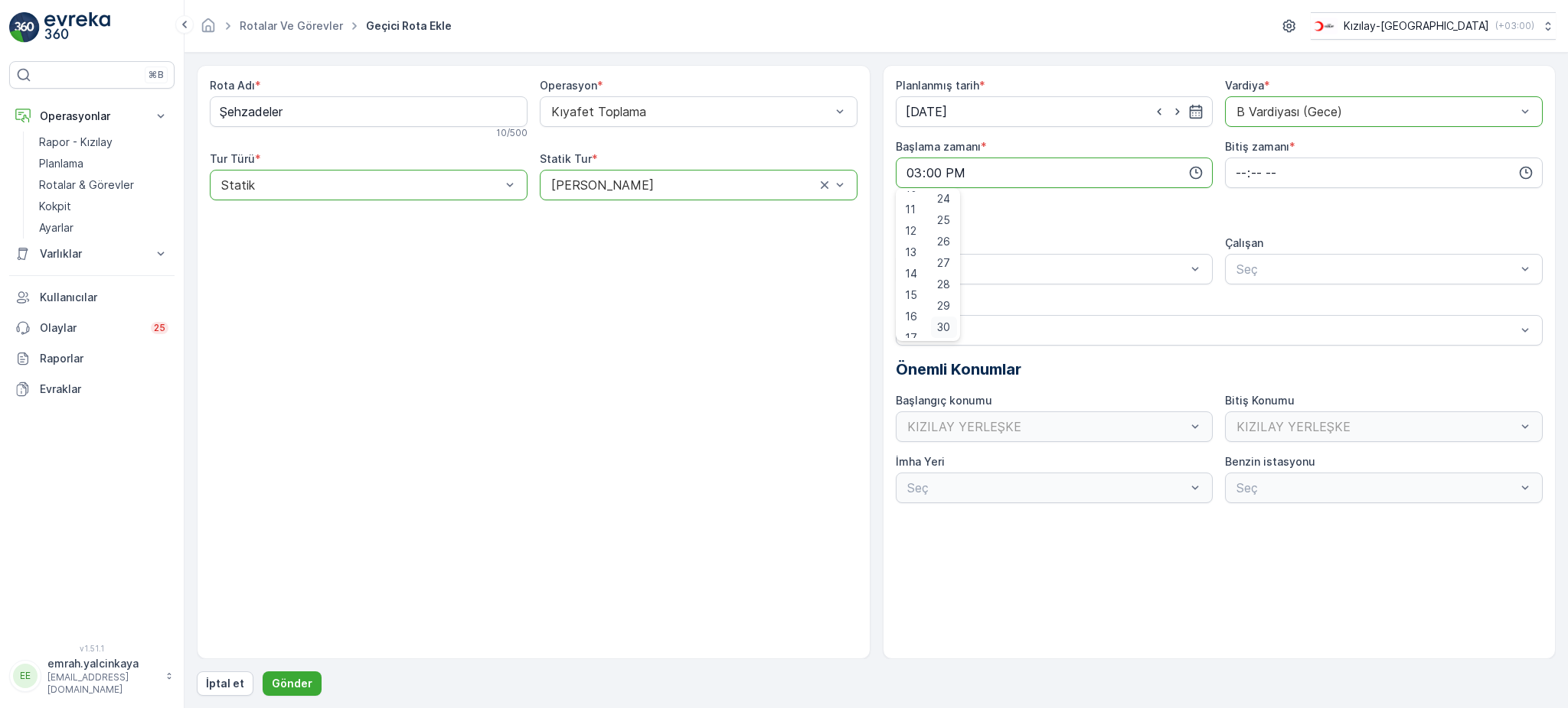
click at [949, 326] on span "30" at bounding box center [943, 327] width 13 height 15
type input "15:30"
click at [1232, 182] on input "time" at bounding box center [1383, 173] width 317 height 31
drag, startPoint x: 1242, startPoint y: 204, endPoint x: 1214, endPoint y: 209, distance: 28.4
click at [1242, 203] on span "00" at bounding box center [1240, 202] width 14 height 15
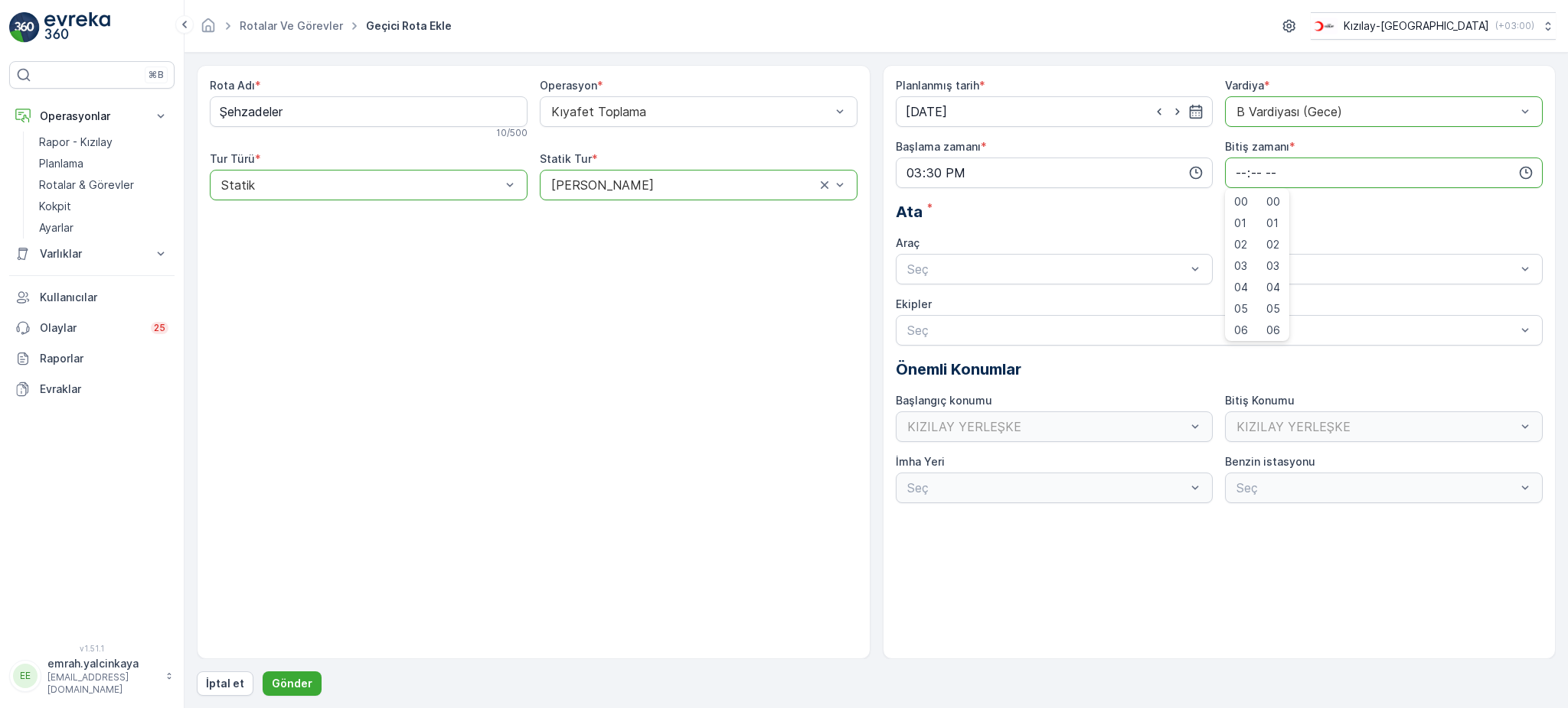
type input "00:00"
drag, startPoint x: 1123, startPoint y: 294, endPoint x: 1196, endPoint y: 288, distance: 73.2
click at [1124, 294] on div "06 DCG 302 Meşgul" at bounding box center [1055, 306] width 317 height 26
click at [1287, 294] on div "06DCG302" at bounding box center [1383, 306] width 317 height 26
click at [300, 678] on p "Gönder" at bounding box center [292, 683] width 41 height 15
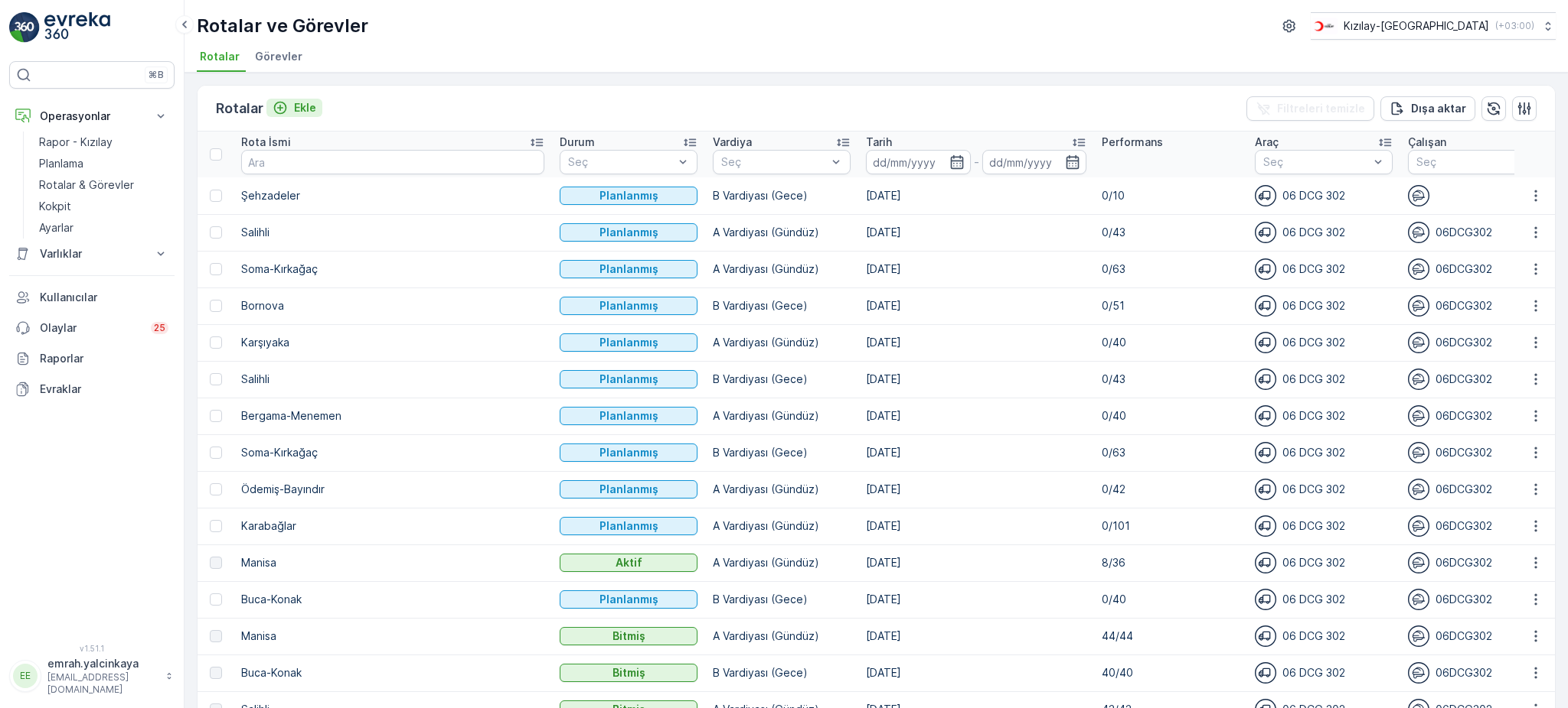
click at [304, 109] on p "Ekle" at bounding box center [305, 108] width 22 height 15
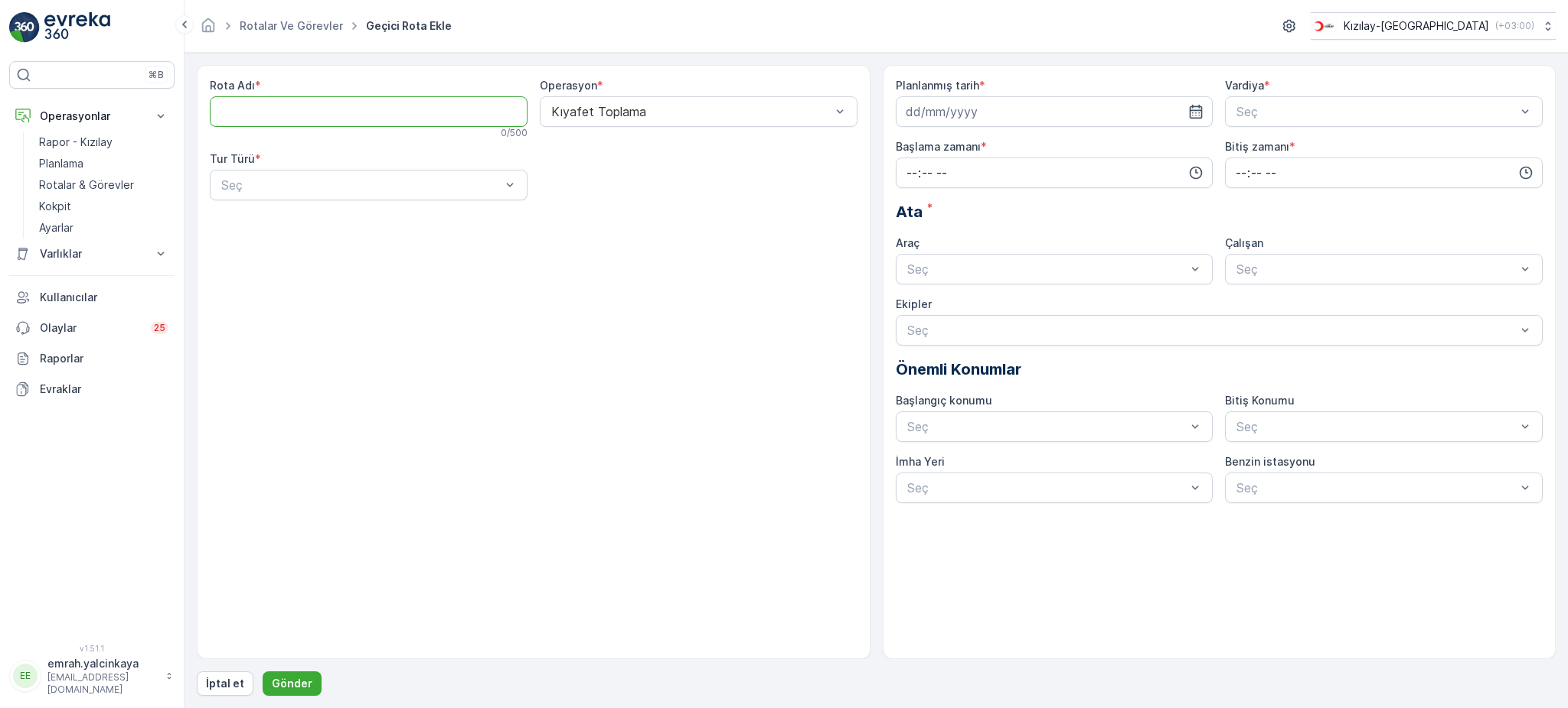
click at [323, 120] on Adı "Rota Adı" at bounding box center [368, 112] width 317 height 31
type Adı "Yunusemre"
click at [364, 219] on div "Statik" at bounding box center [368, 222] width 300 height 14
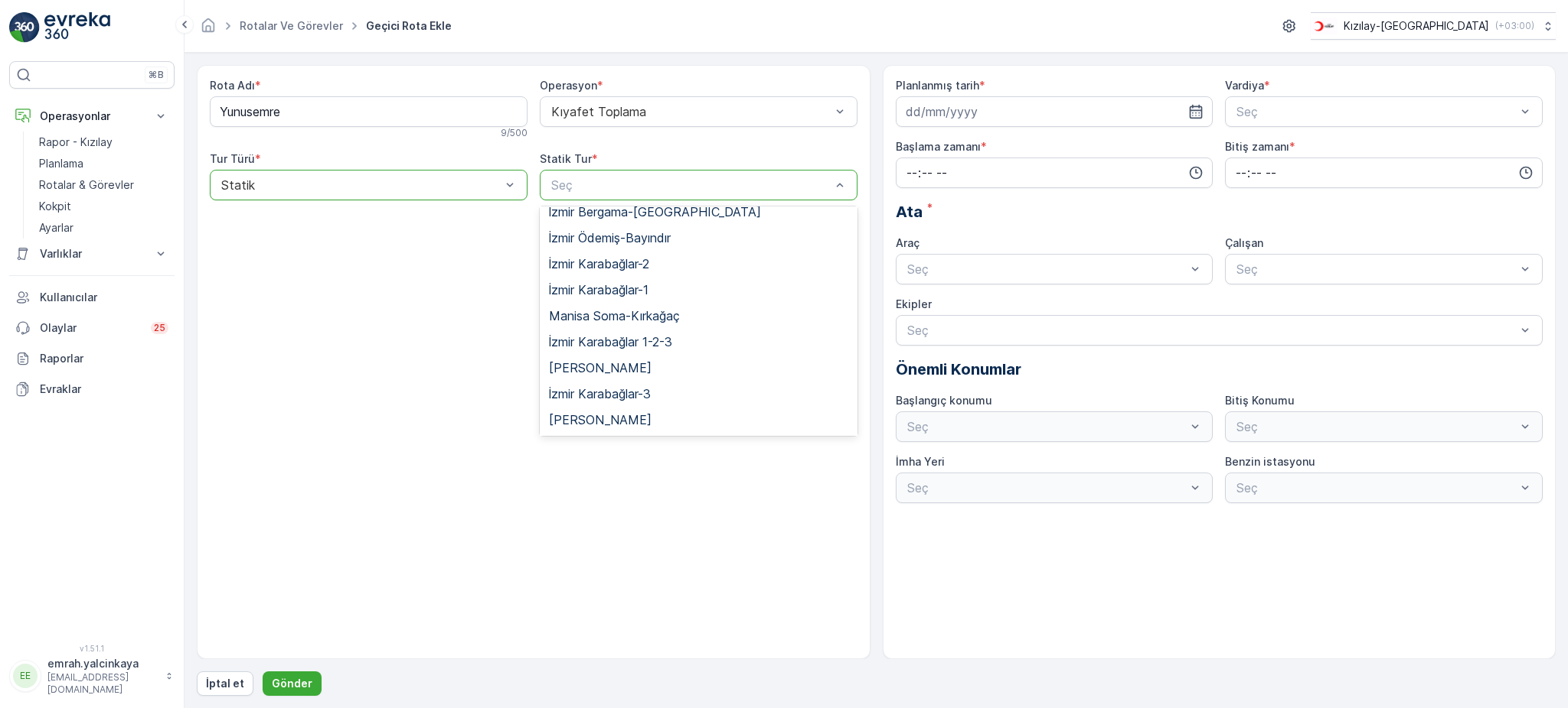
scroll to position [166, 0]
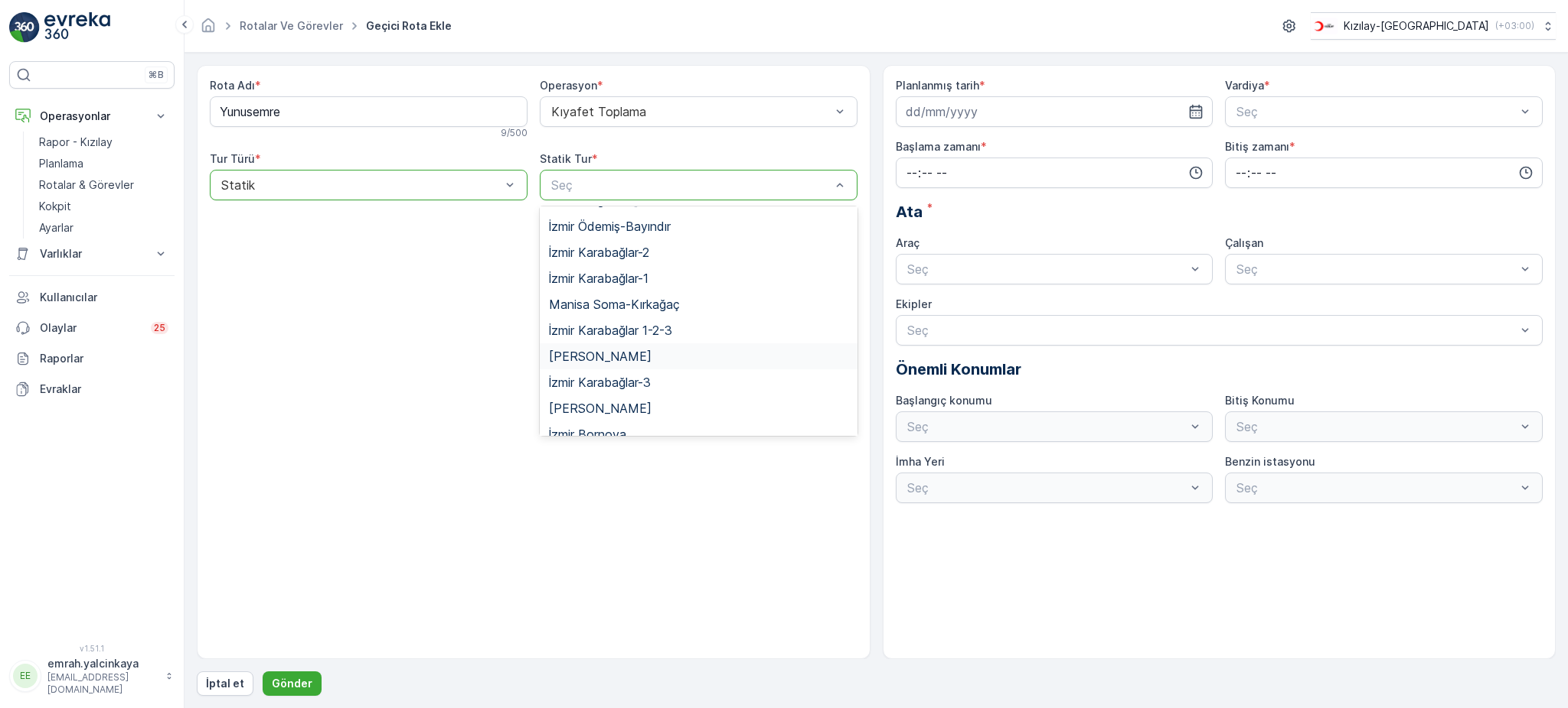
click at [682, 349] on div "Manisa Yunusemre" at bounding box center [698, 356] width 300 height 14
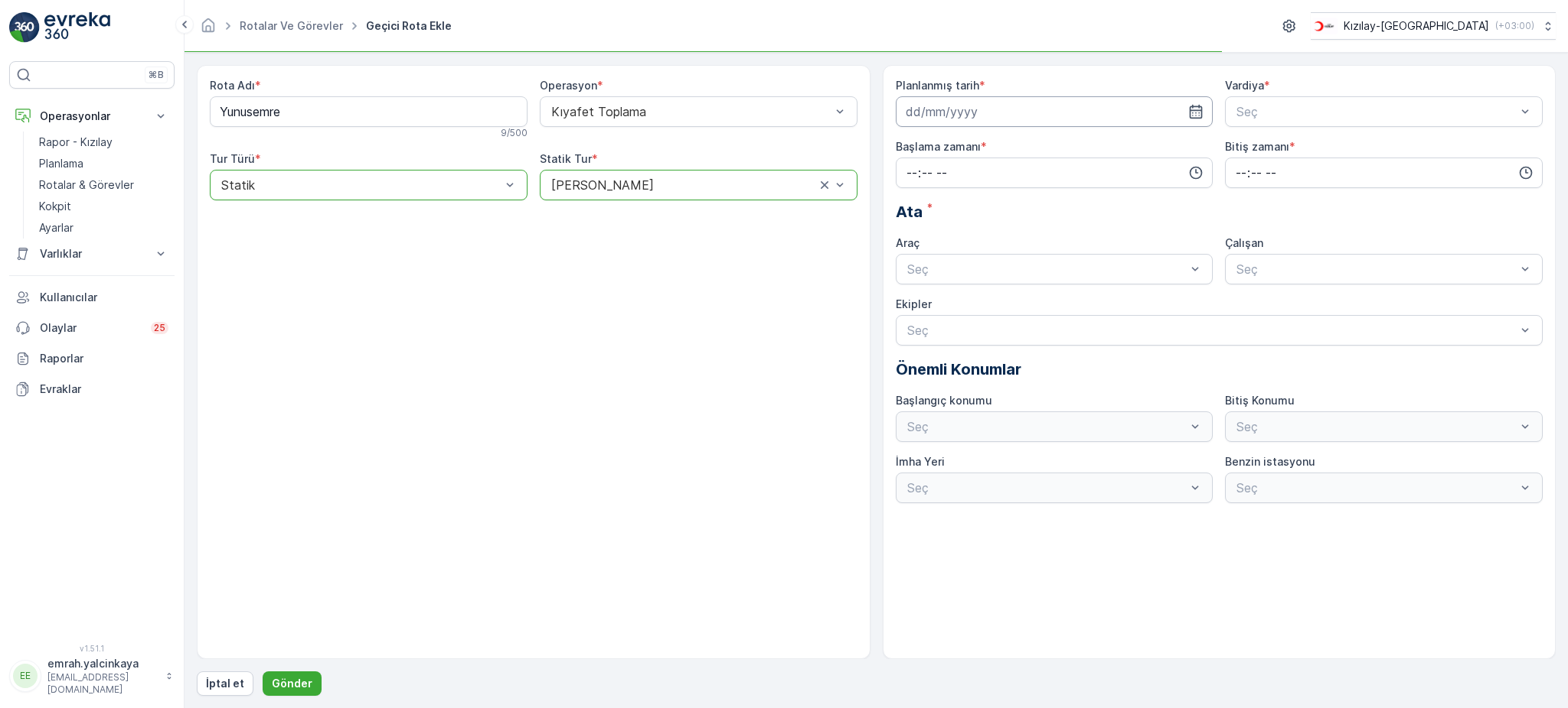
click at [940, 98] on input at bounding box center [1055, 112] width 317 height 31
click at [948, 266] on div "14" at bounding box center [948, 270] width 25 height 25
type input "[DATE]"
drag, startPoint x: 1257, startPoint y: 101, endPoint x: 1257, endPoint y: 112, distance: 11.0
click at [1257, 112] on div "Seç" at bounding box center [1383, 112] width 317 height 31
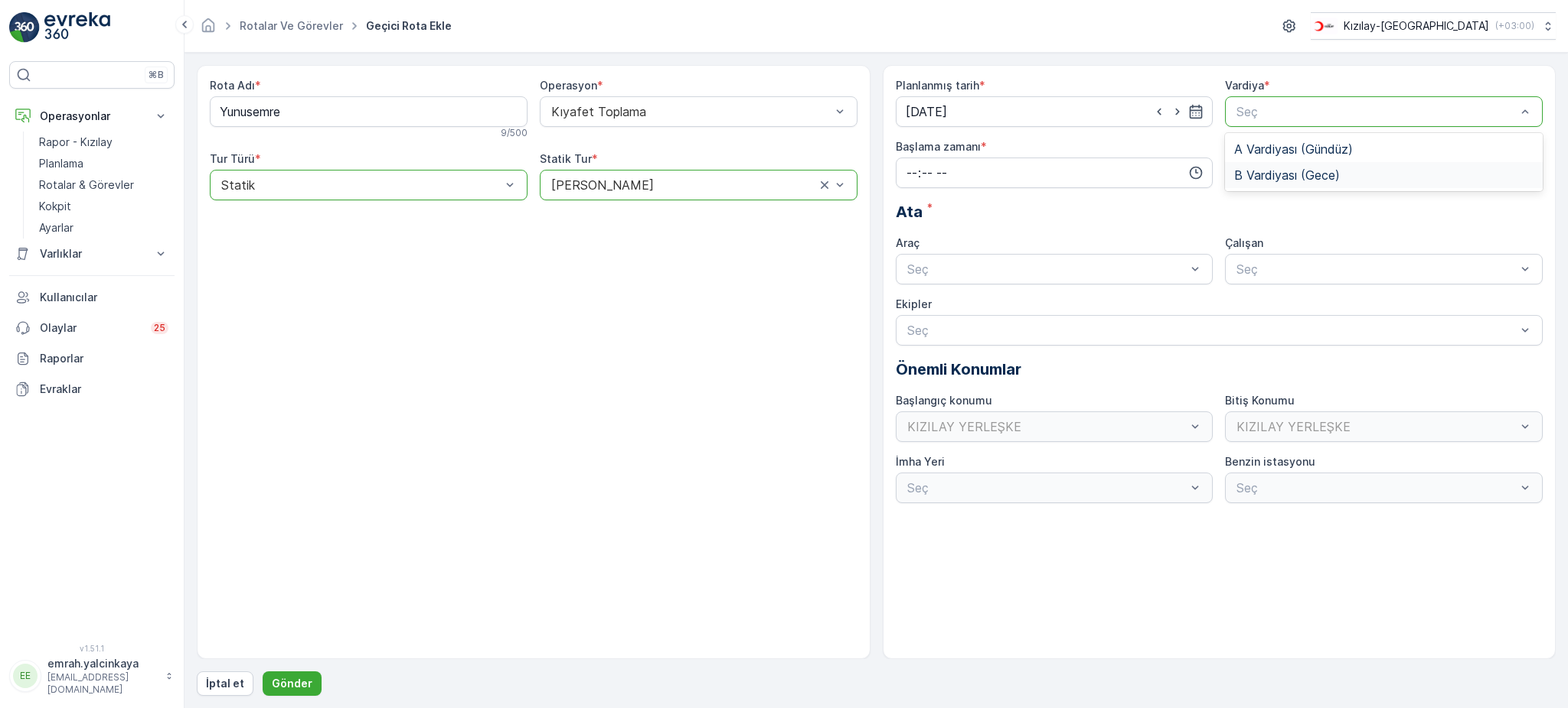
click at [1278, 183] on div "B Vardiyası (Gece)" at bounding box center [1383, 175] width 317 height 26
click at [1021, 176] on input "time" at bounding box center [1055, 173] width 317 height 31
click at [910, 220] on span "15" at bounding box center [910, 217] width 12 height 15
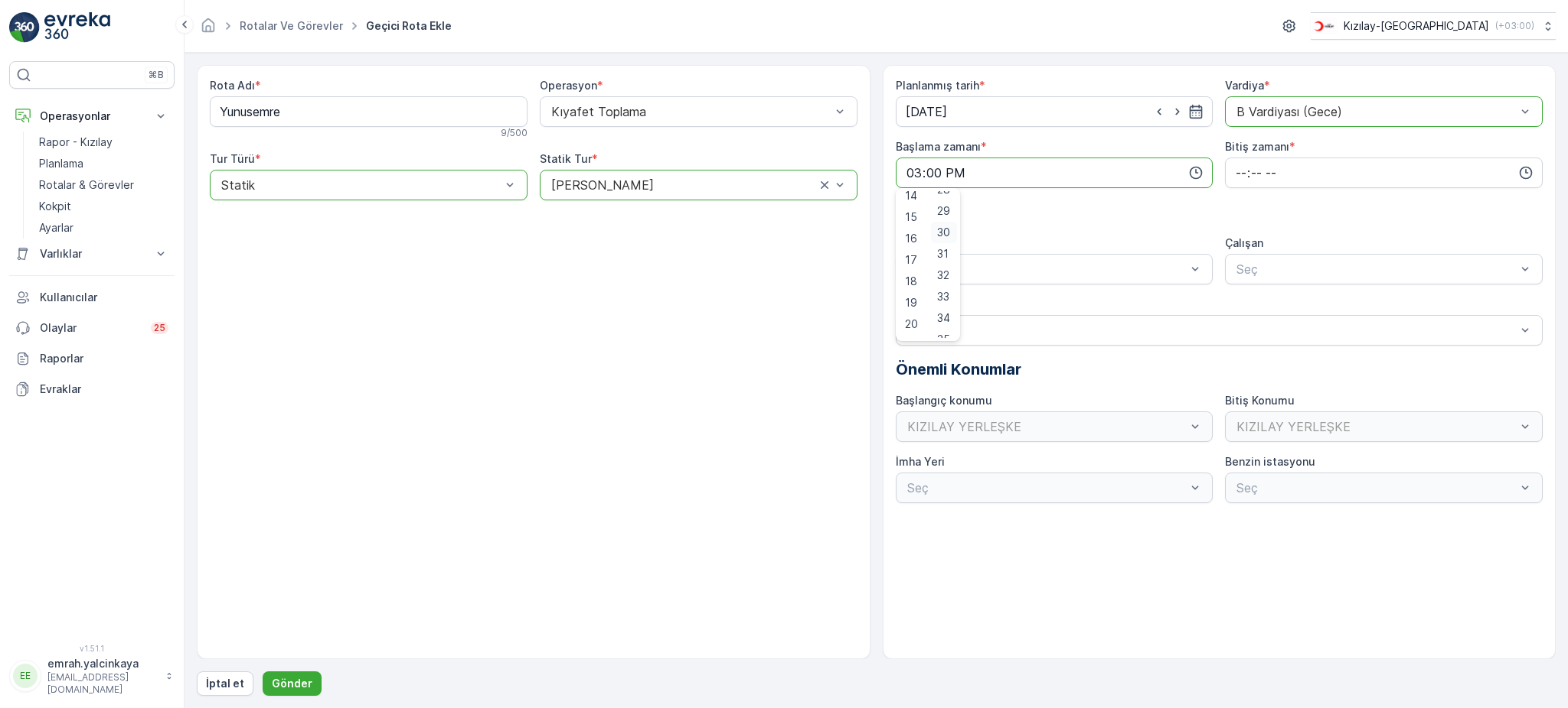
click at [949, 234] on span "30" at bounding box center [943, 232] width 13 height 15
type input "15:30"
click at [1234, 175] on input "time" at bounding box center [1383, 173] width 317 height 31
drag, startPoint x: 1237, startPoint y: 199, endPoint x: 1169, endPoint y: 220, distance: 71.2
click at [1238, 199] on span "00" at bounding box center [1240, 202] width 14 height 15
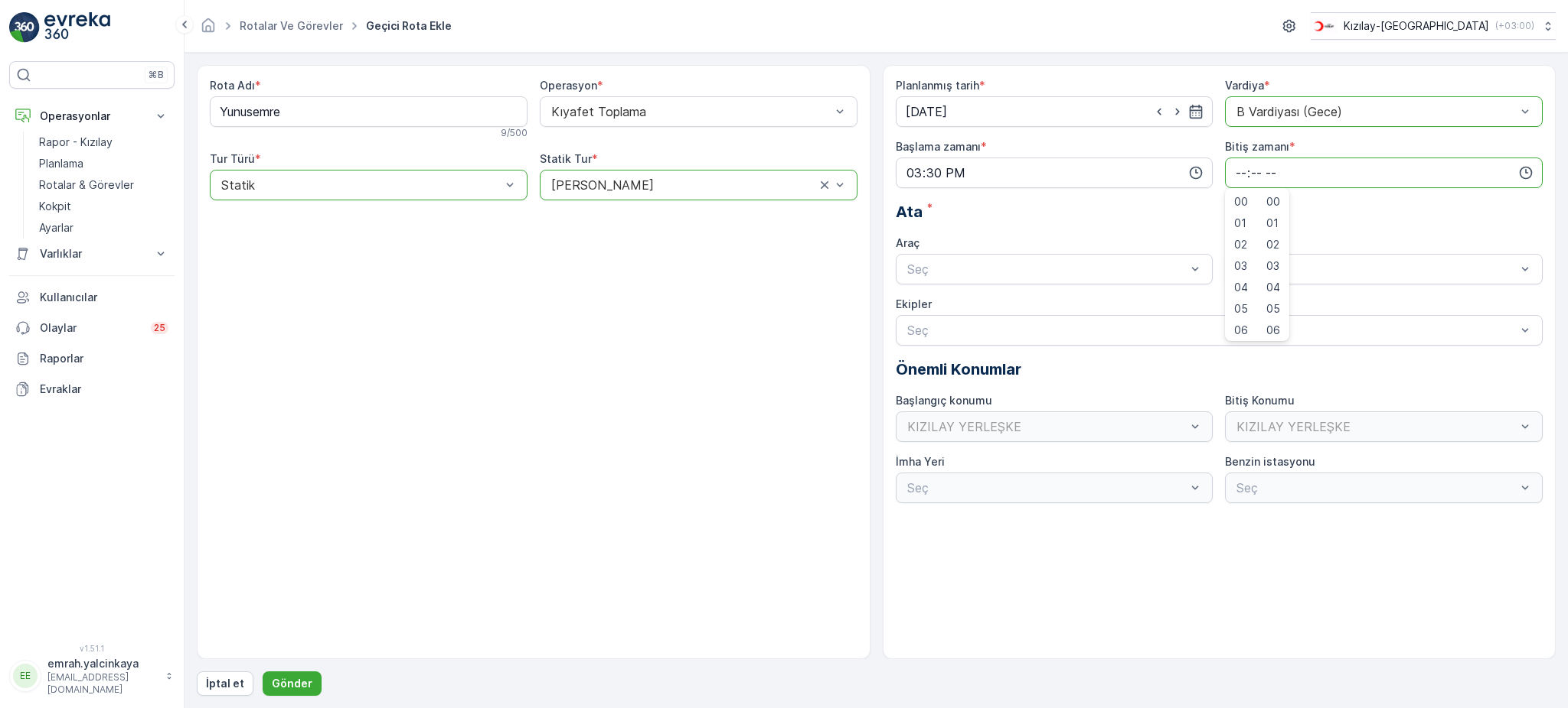
type input "00:00"
drag, startPoint x: 1014, startPoint y: 304, endPoint x: 1067, endPoint y: 287, distance: 55.7
click at [1015, 304] on div "06 DCG 302 Meşgul" at bounding box center [1054, 307] width 300 height 14
click at [1253, 305] on span "06DCG302" at bounding box center [1266, 307] width 64 height 14
click at [288, 679] on p "Gönder" at bounding box center [292, 683] width 41 height 15
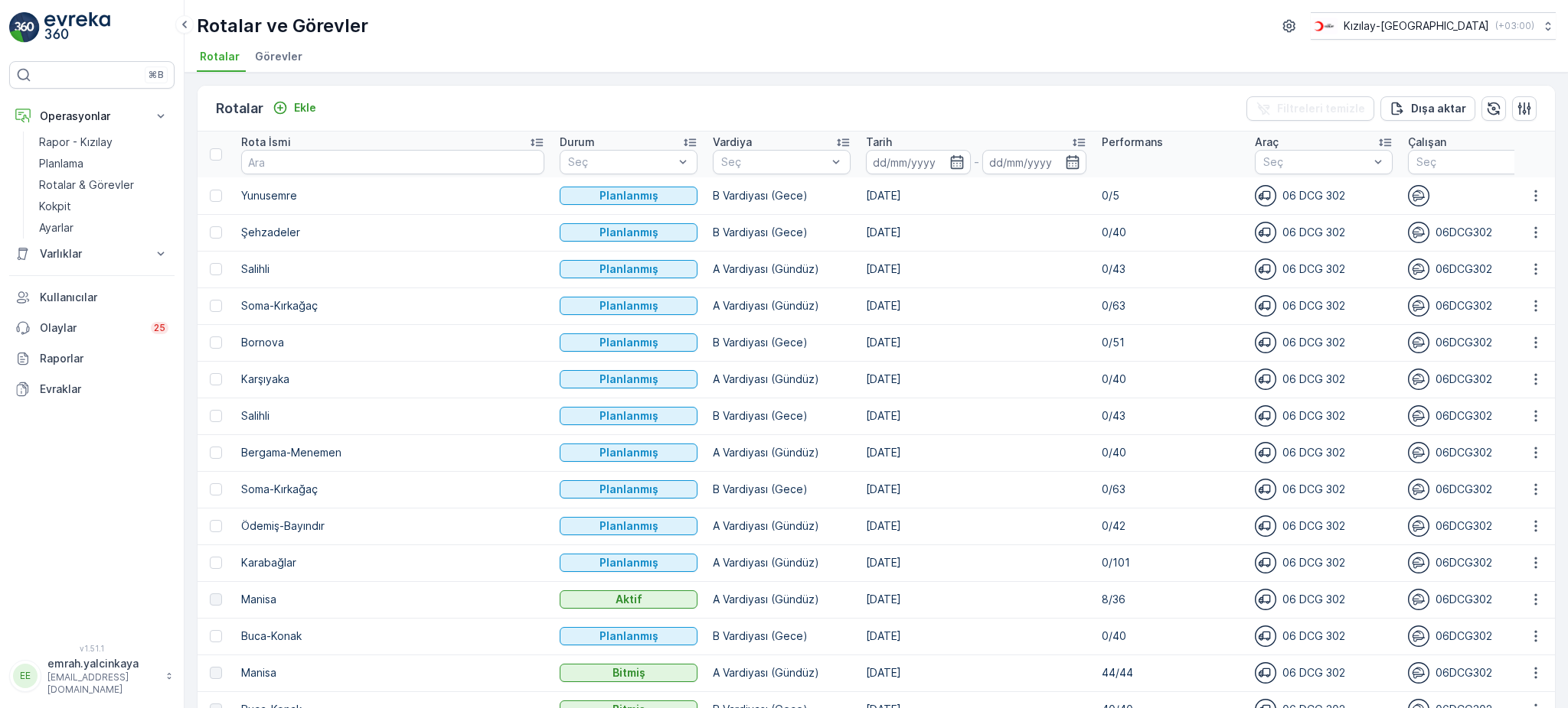
click at [865, 138] on p "Tarih" at bounding box center [878, 142] width 26 height 15
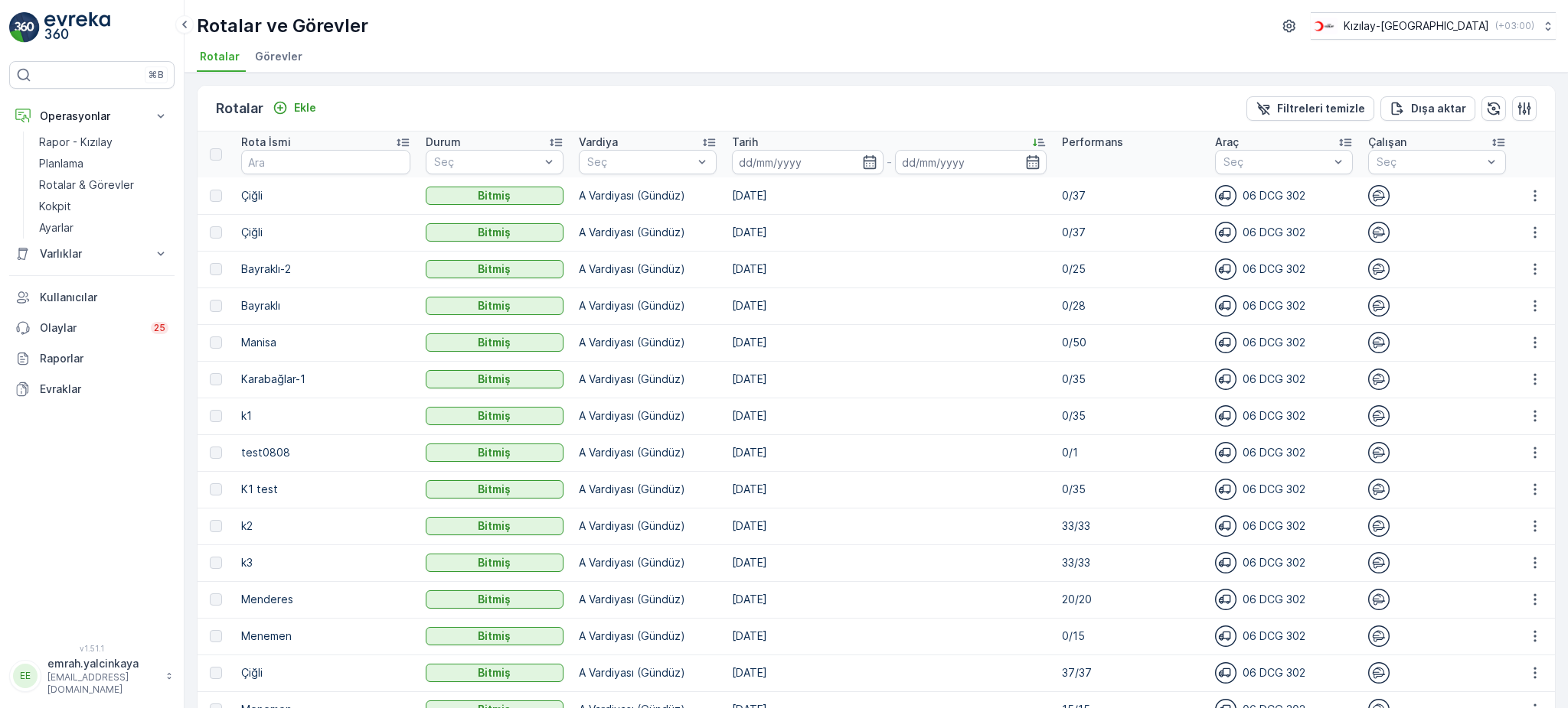
click at [741, 138] on p "Tarih" at bounding box center [744, 142] width 26 height 15
